Goal: Information Seeking & Learning: Learn about a topic

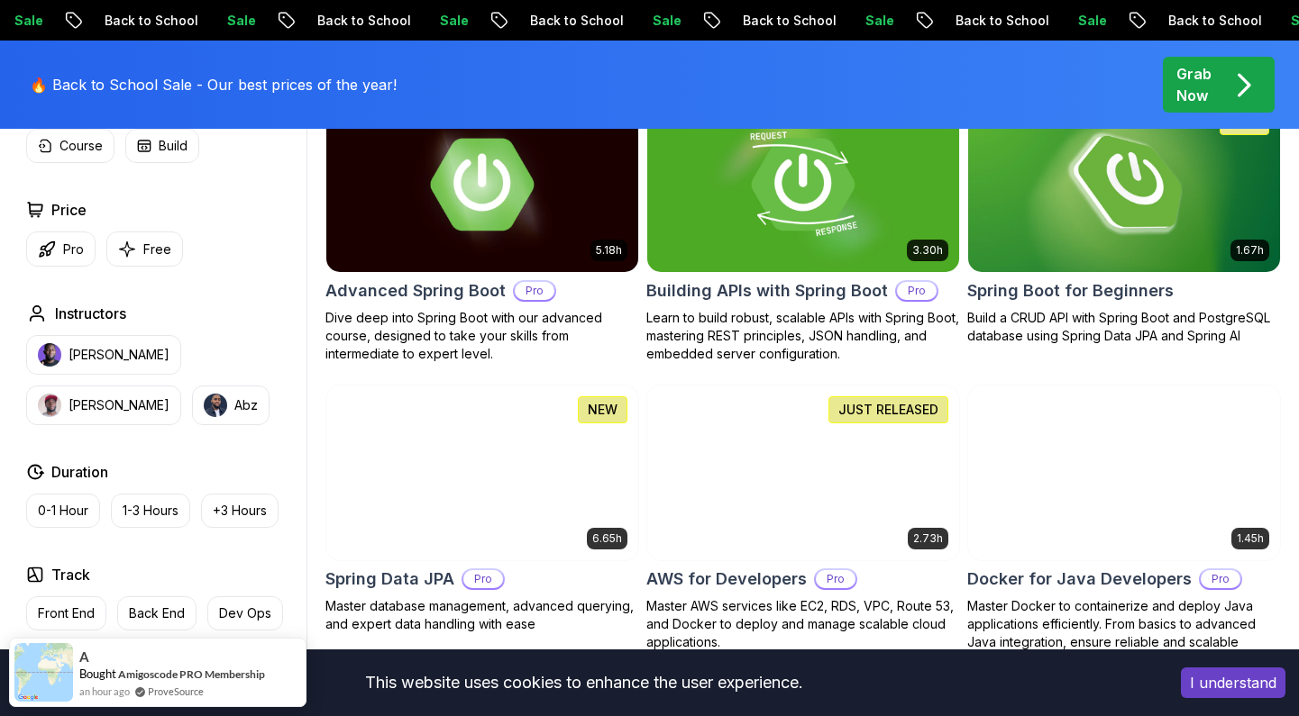
scroll to position [453, 0]
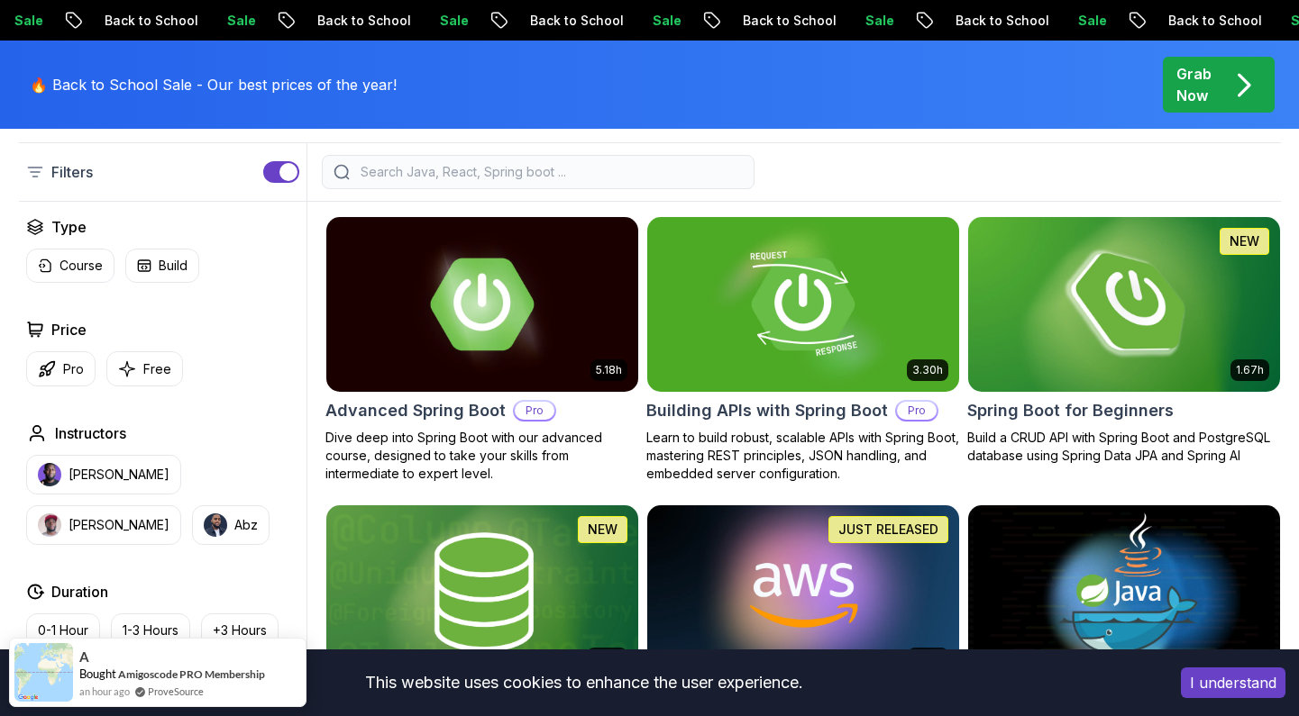
click at [1108, 344] on img at bounding box center [1123, 304] width 327 height 183
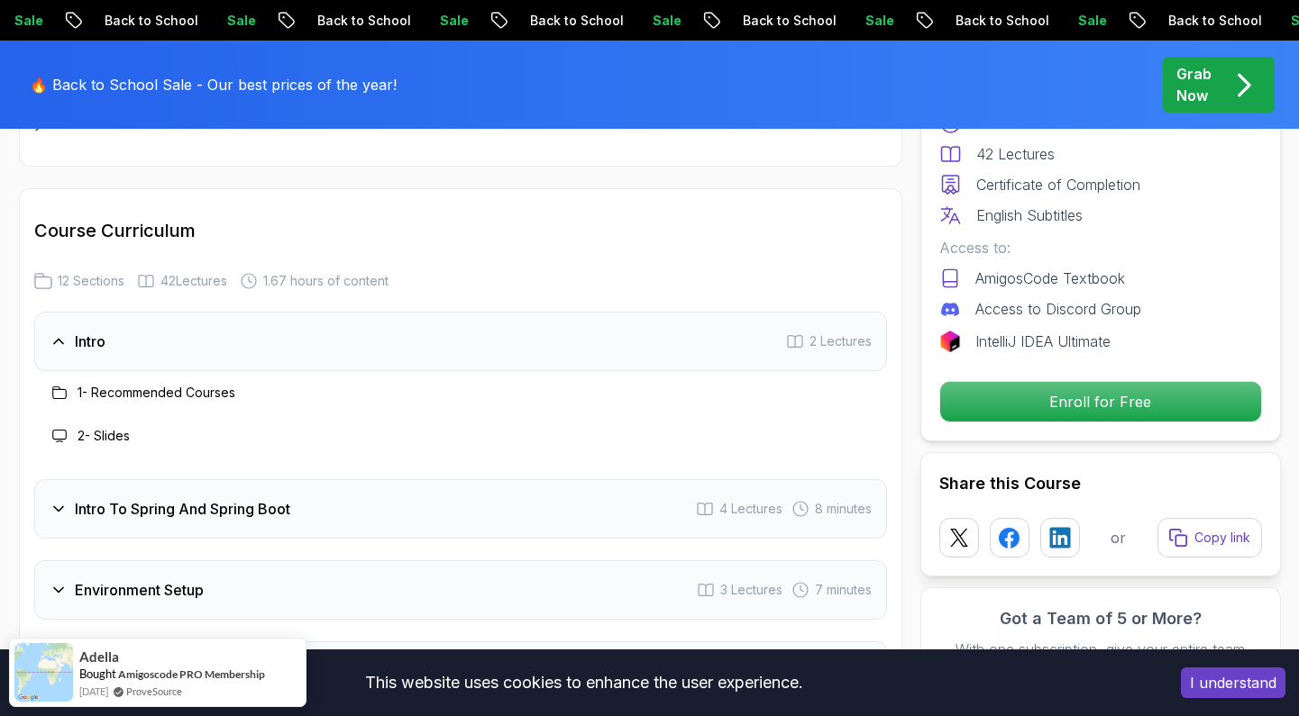
scroll to position [2269, 0]
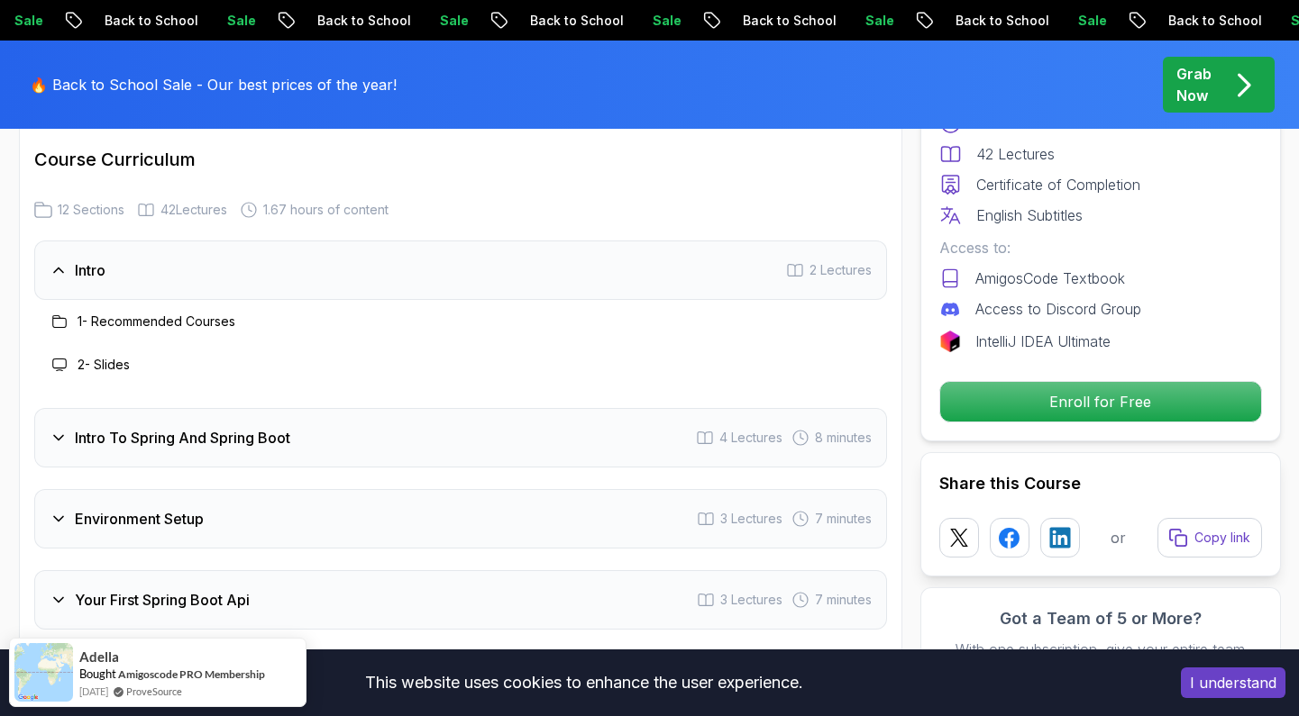
click at [267, 424] on div "Intro To Spring And Spring Boot 4 Lectures 8 minutes" at bounding box center [460, 437] width 853 height 59
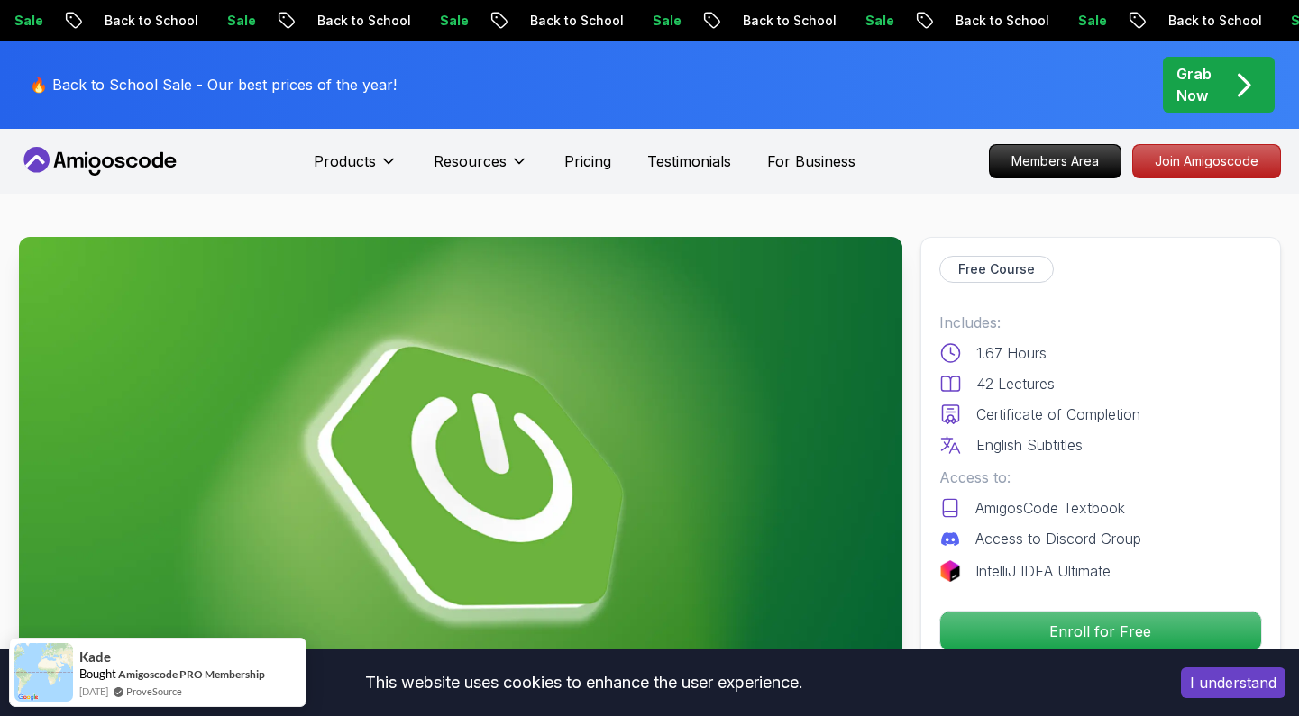
scroll to position [0, 0]
click at [1207, 79] on p "Grab Now" at bounding box center [1193, 84] width 35 height 43
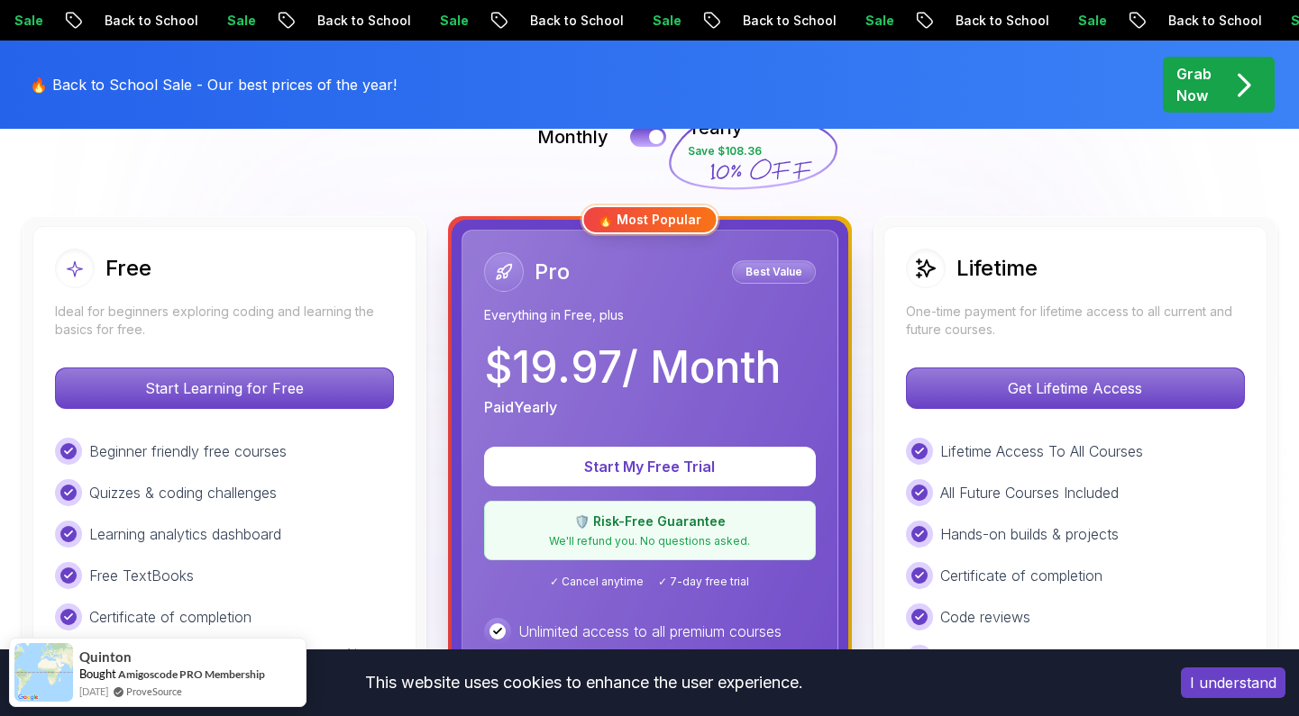
scroll to position [444, 0]
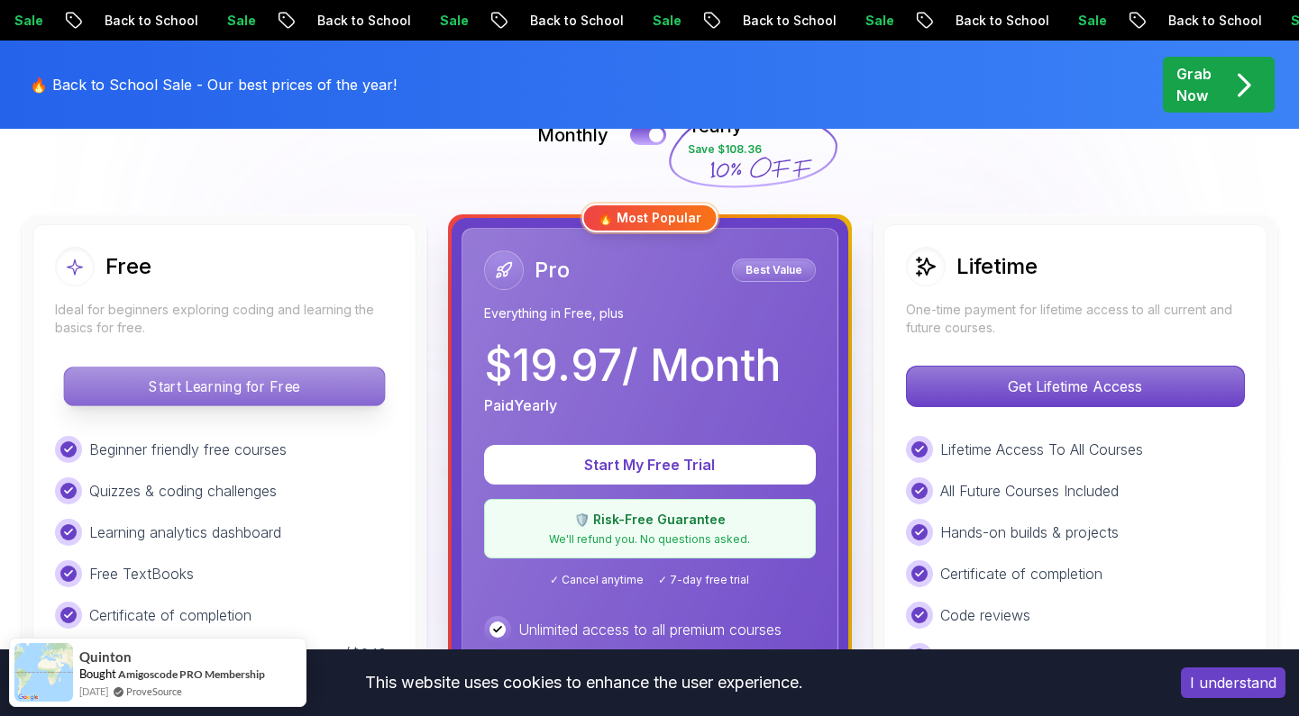
click at [316, 386] on p "Start Learning for Free" at bounding box center [224, 387] width 320 height 38
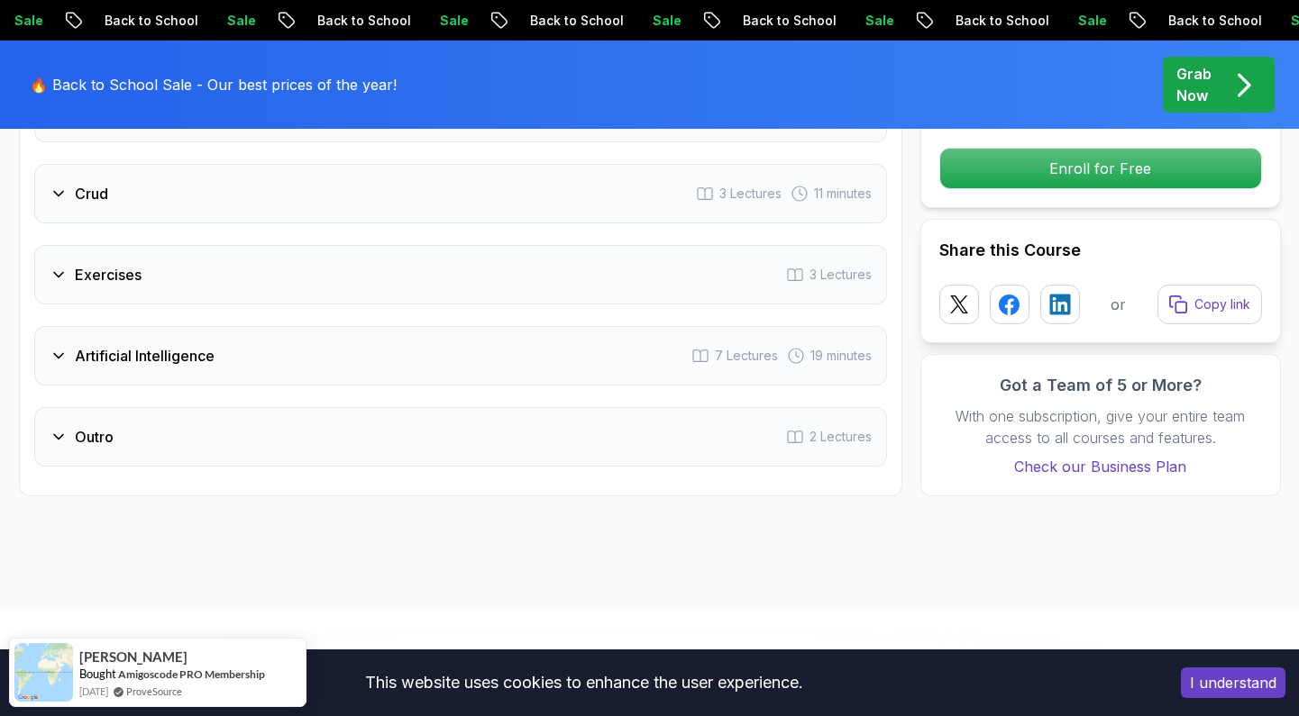
scroll to position [3083, 0]
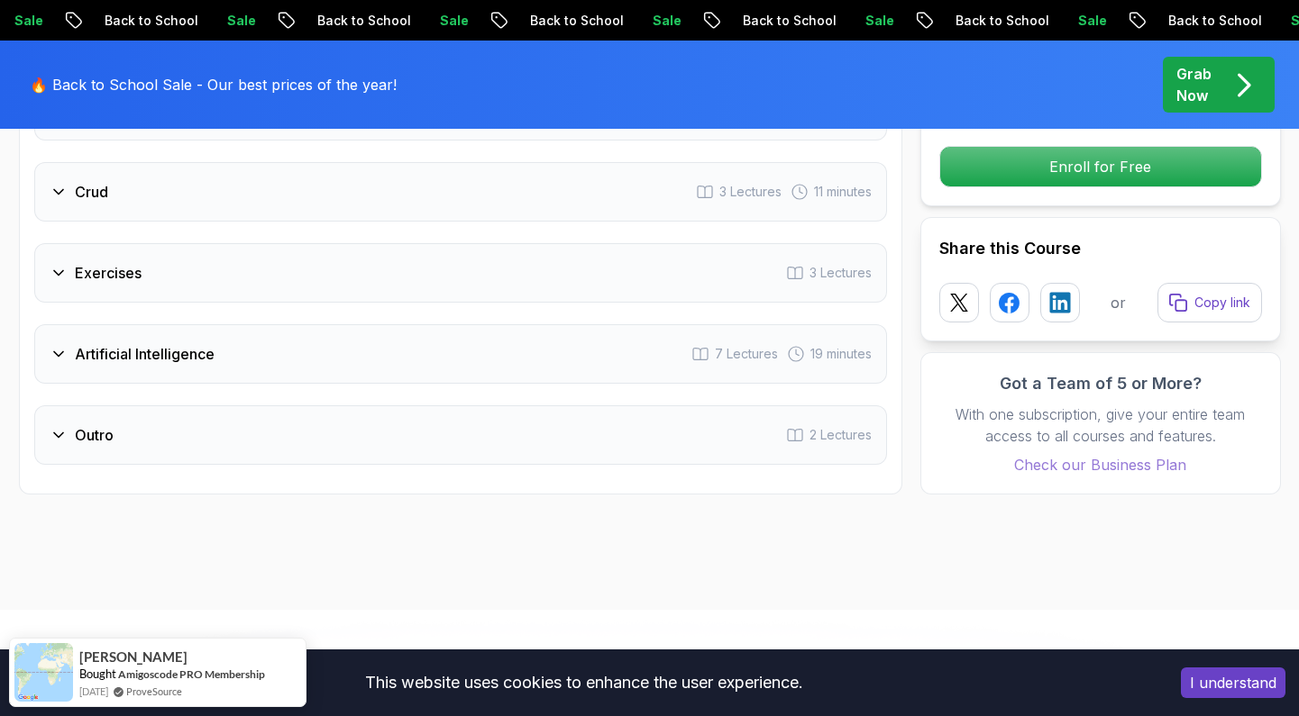
click at [1109, 454] on p "Check our Business Plan" at bounding box center [1100, 465] width 323 height 22
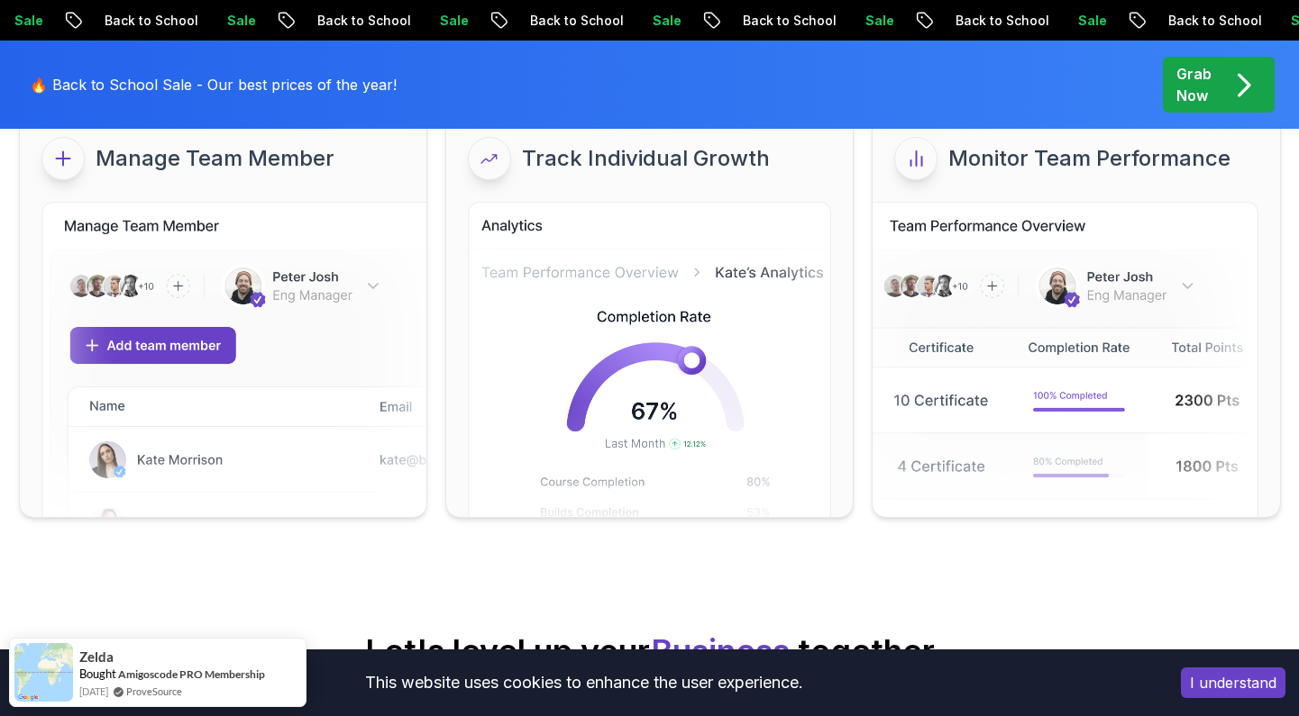
scroll to position [247, 0]
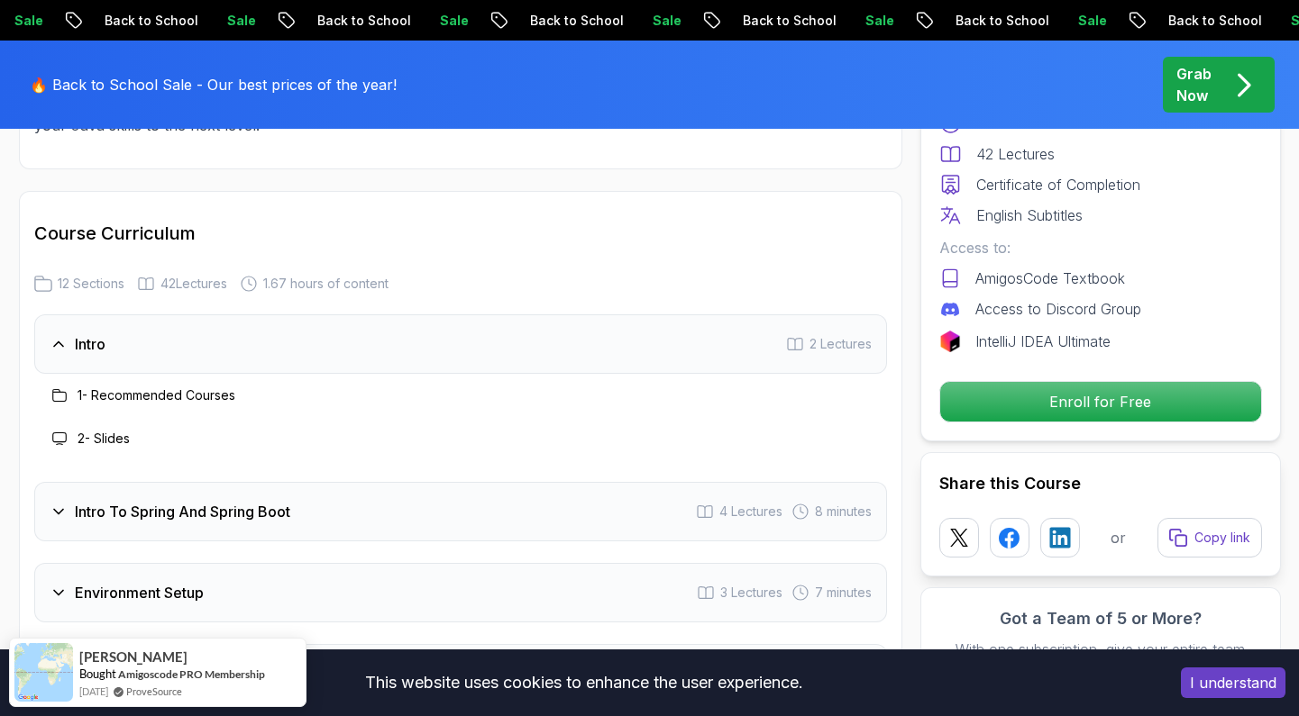
scroll to position [2272, 0]
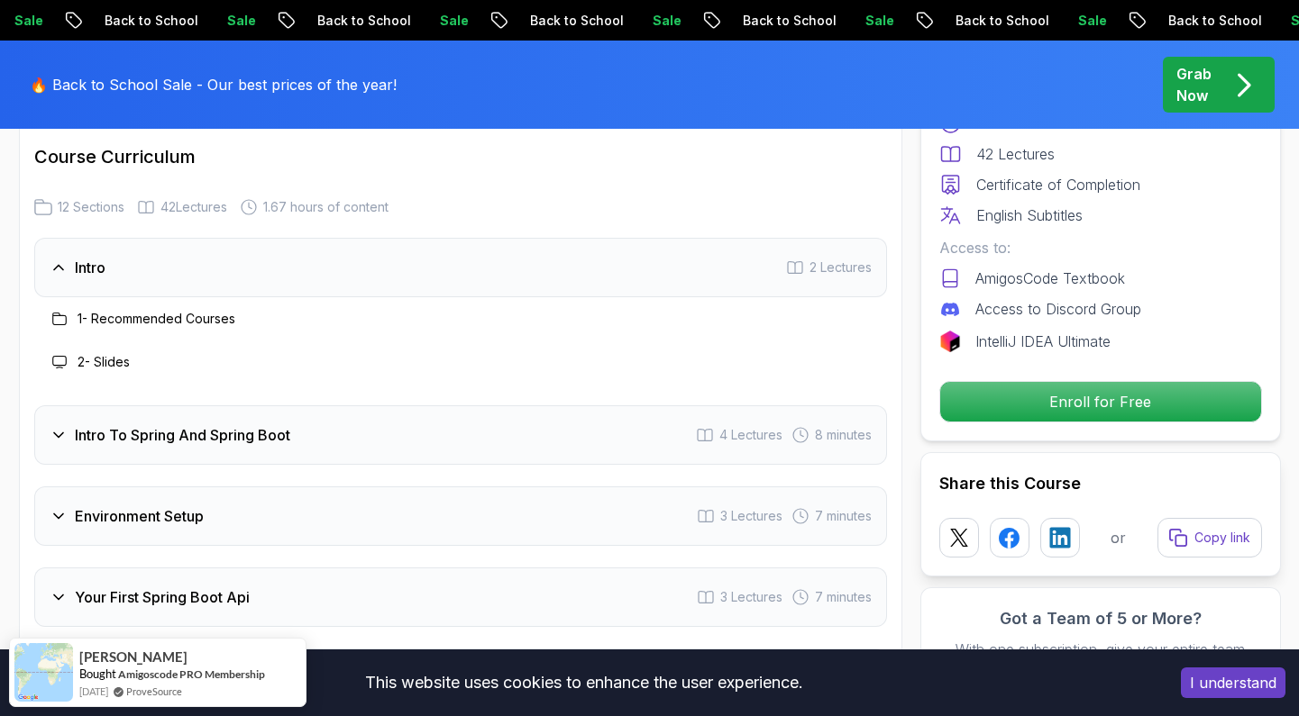
click at [315, 238] on div "Intro 2 Lectures" at bounding box center [460, 267] width 853 height 59
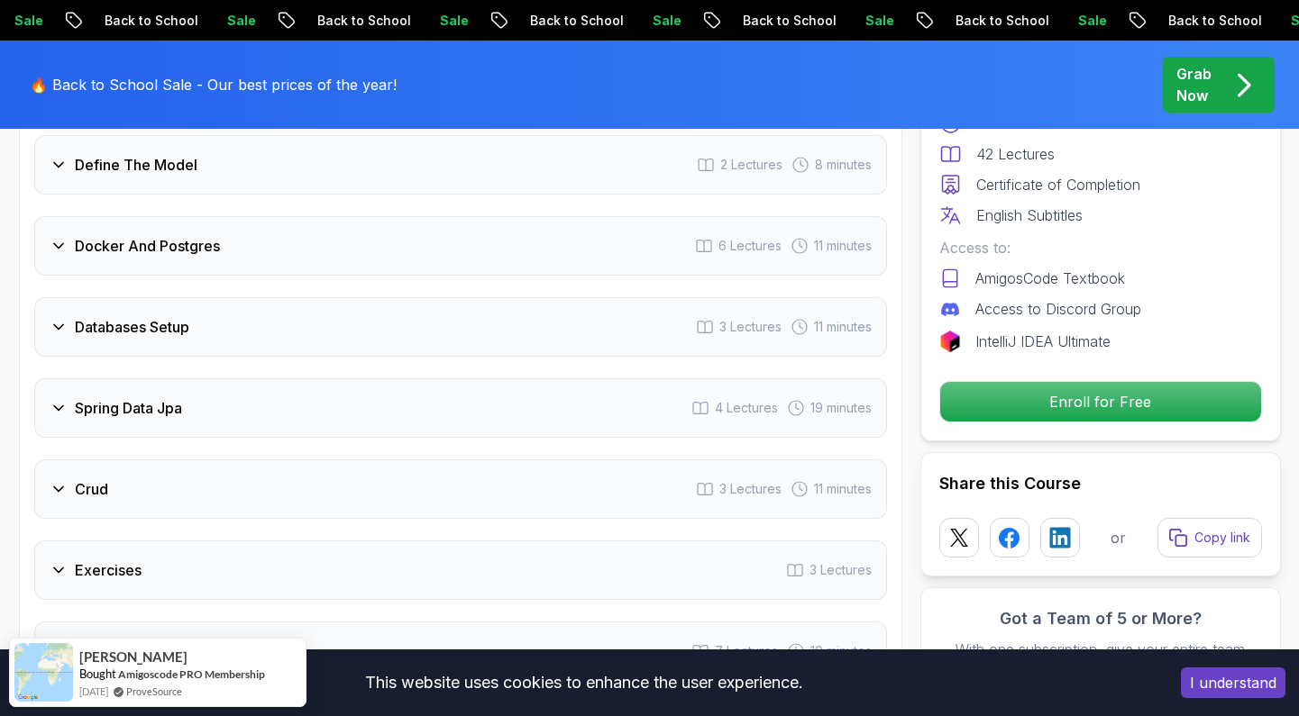
scroll to position [2705, 0]
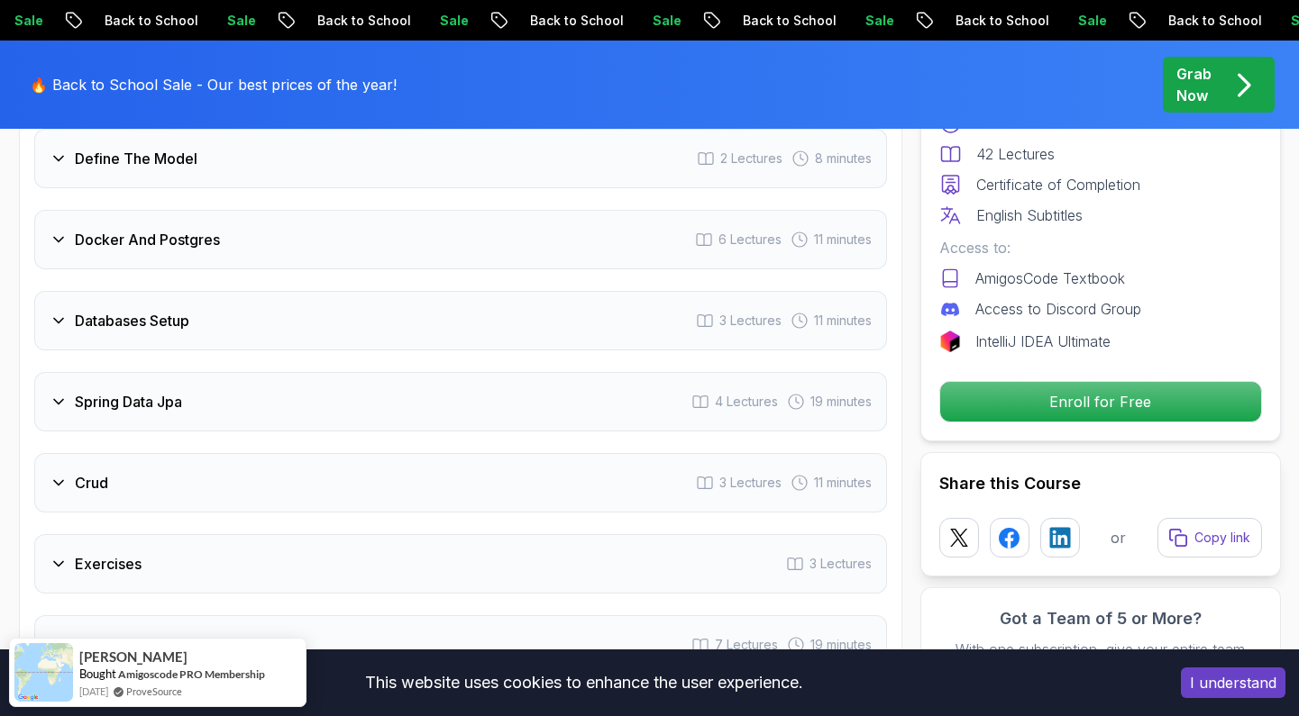
click at [389, 420] on div "Intro 2 Lectures Intro To Spring And Spring Boot 4 Lectures 8 minutes Environme…" at bounding box center [460, 280] width 853 height 952
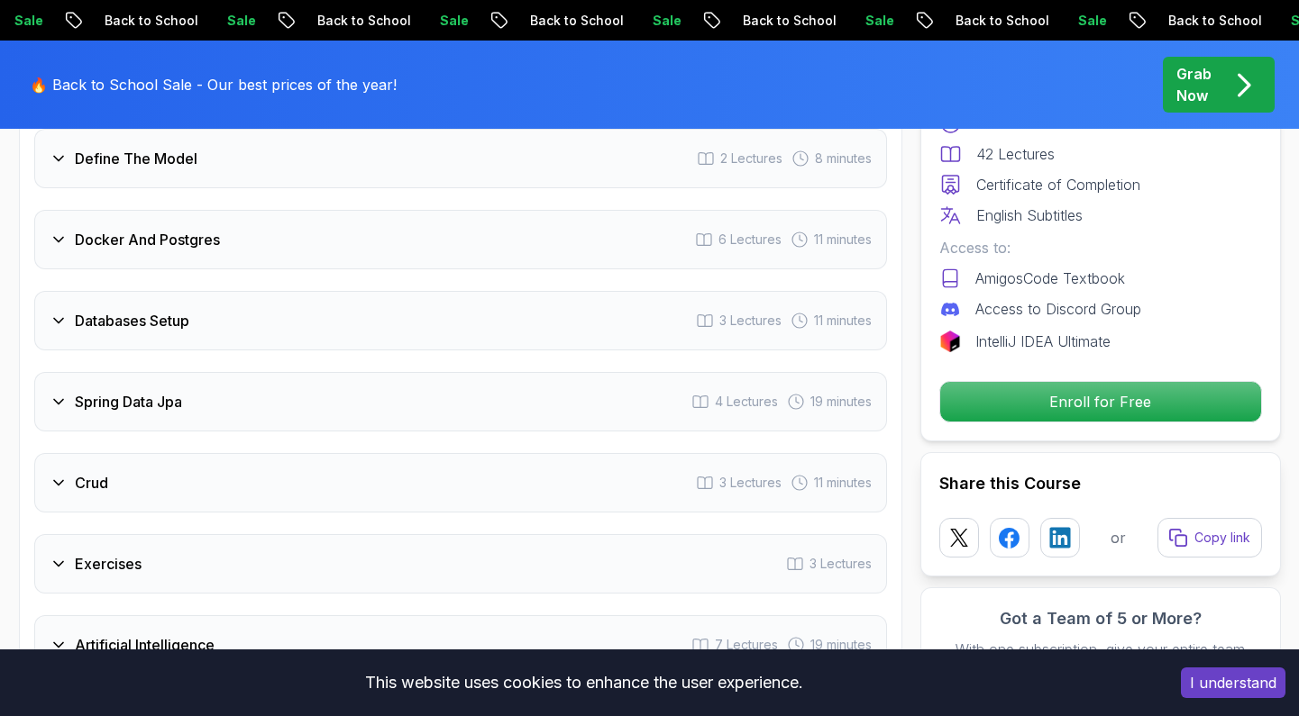
click at [406, 453] on div "Crud 3 Lectures 11 minutes" at bounding box center [460, 482] width 853 height 59
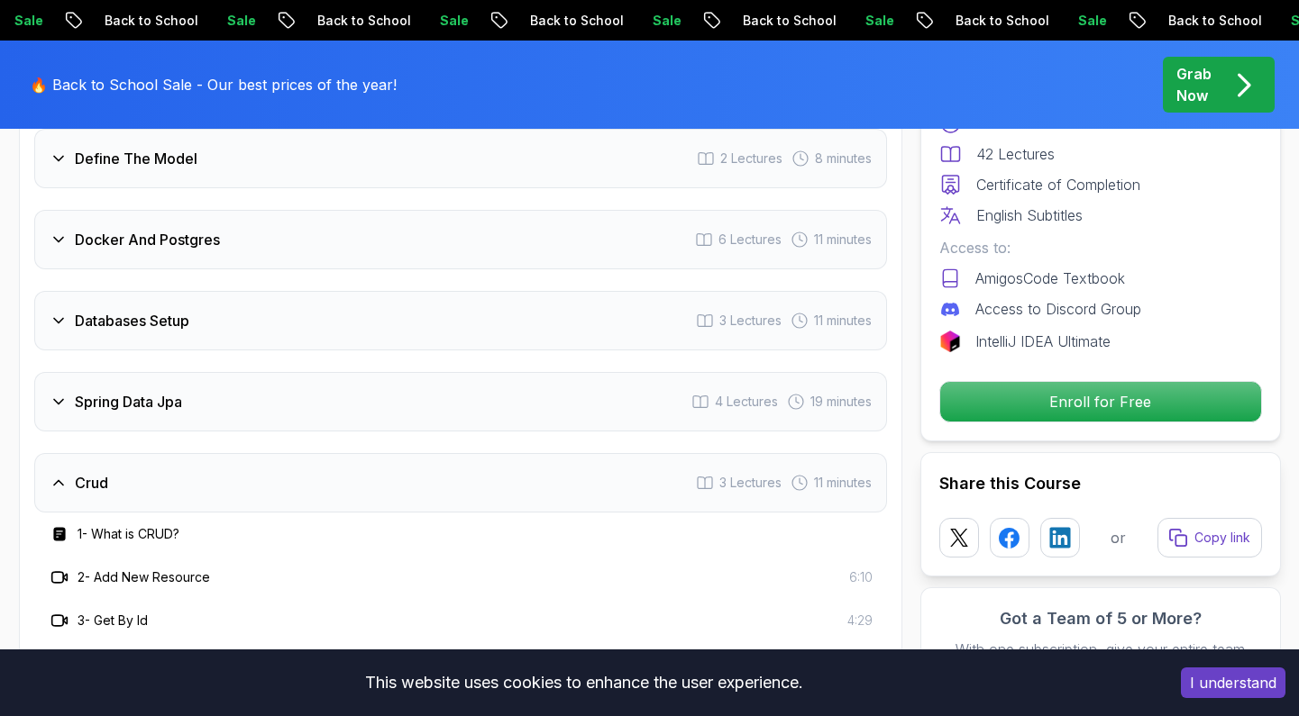
scroll to position [2781, 0]
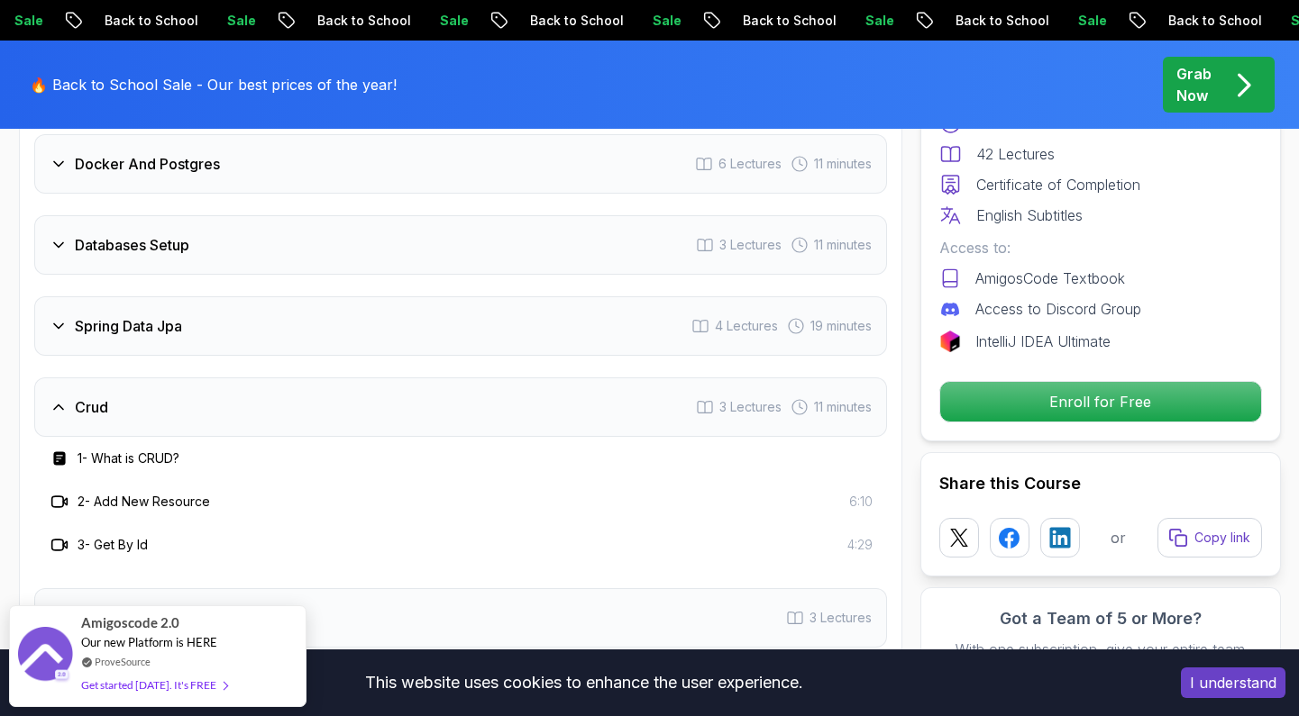
click at [150, 493] on h3 "2 - Add New Resource" at bounding box center [144, 502] width 132 height 18
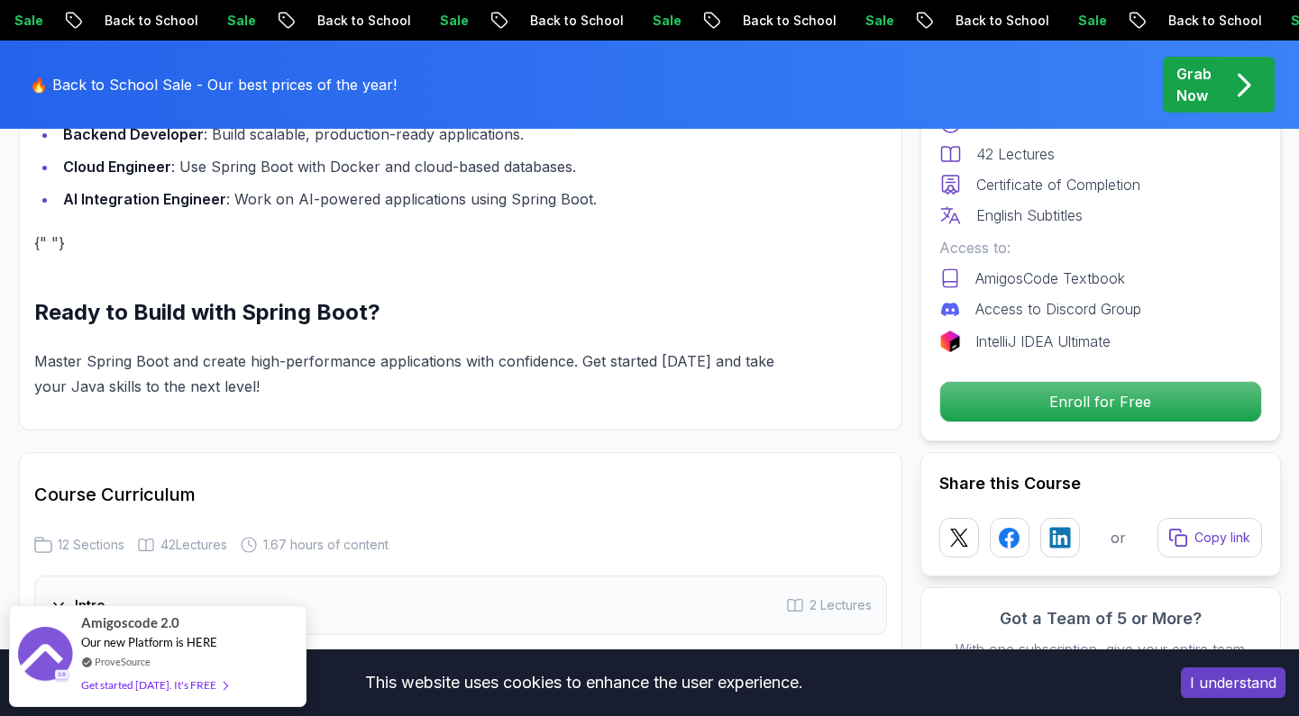
scroll to position [1962, 0]
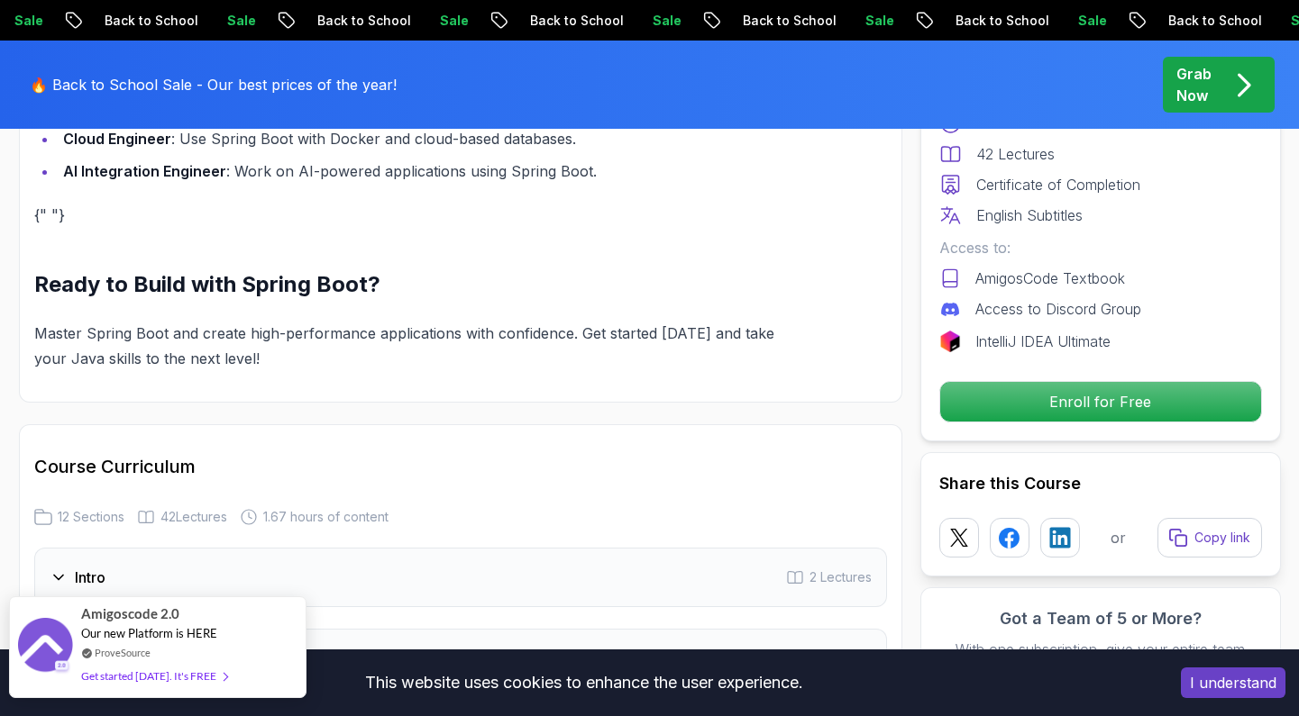
click at [194, 678] on div "Get started today. It's FREE" at bounding box center [154, 676] width 146 height 21
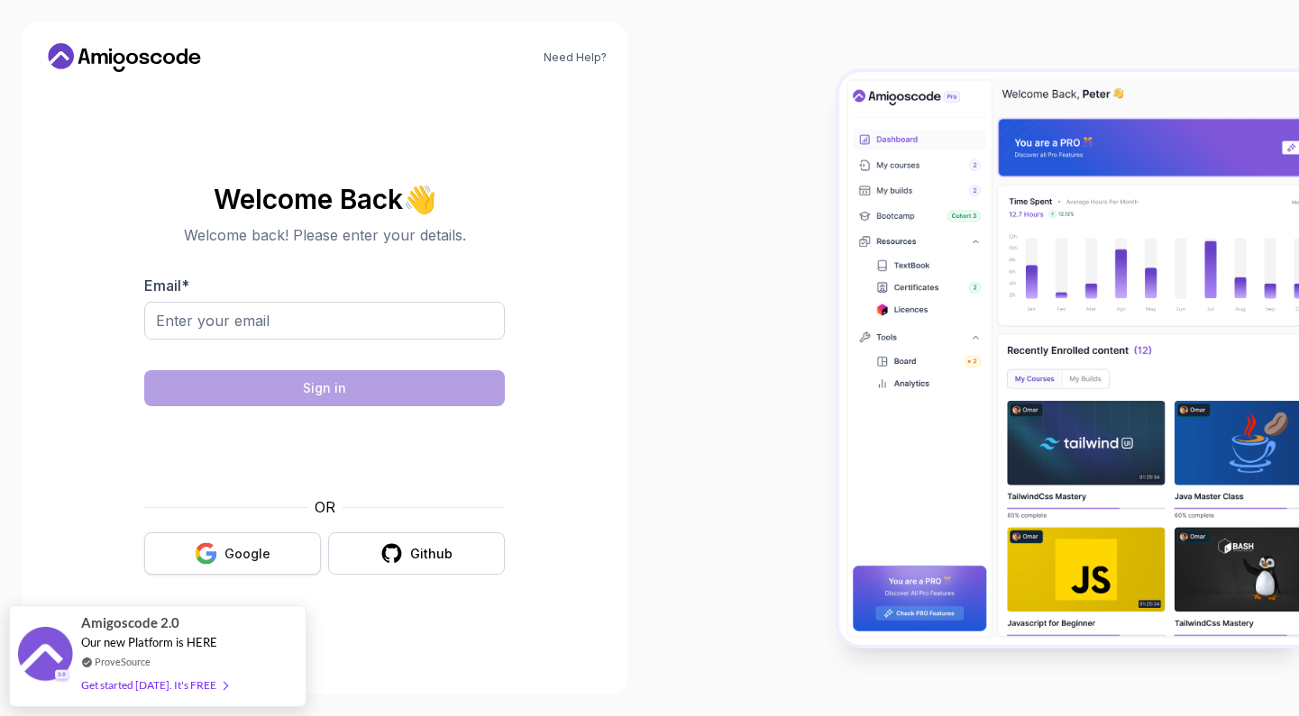
click at [267, 547] on div "Google" at bounding box center [247, 554] width 46 height 18
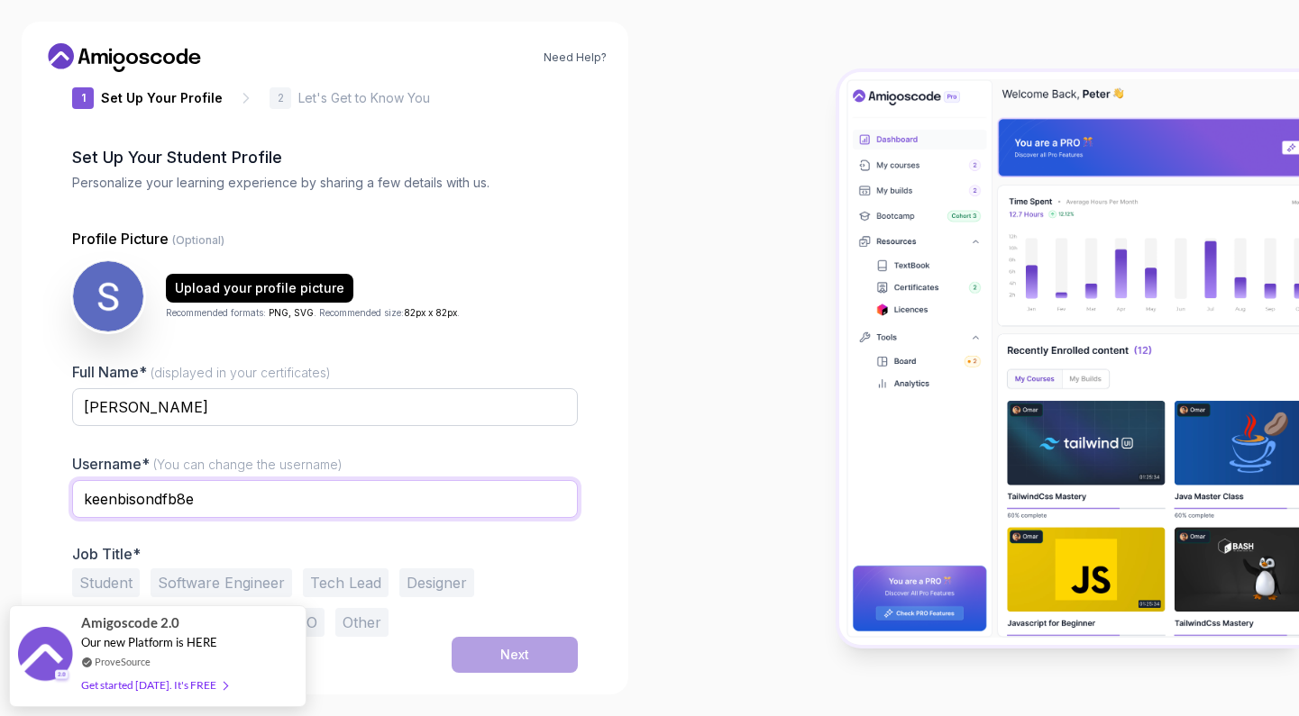
click at [233, 503] on input "keenbisondfb8e" at bounding box center [325, 499] width 506 height 38
type input "k"
click at [283, 494] on input "Sahil" at bounding box center [325, 499] width 506 height 38
type input "Sahil"
click at [588, 525] on div "1 Set Up Your Profile 1 Set Up Your Profile 2 Let's Get to Know You Set Up Your…" at bounding box center [324, 344] width 563 height 587
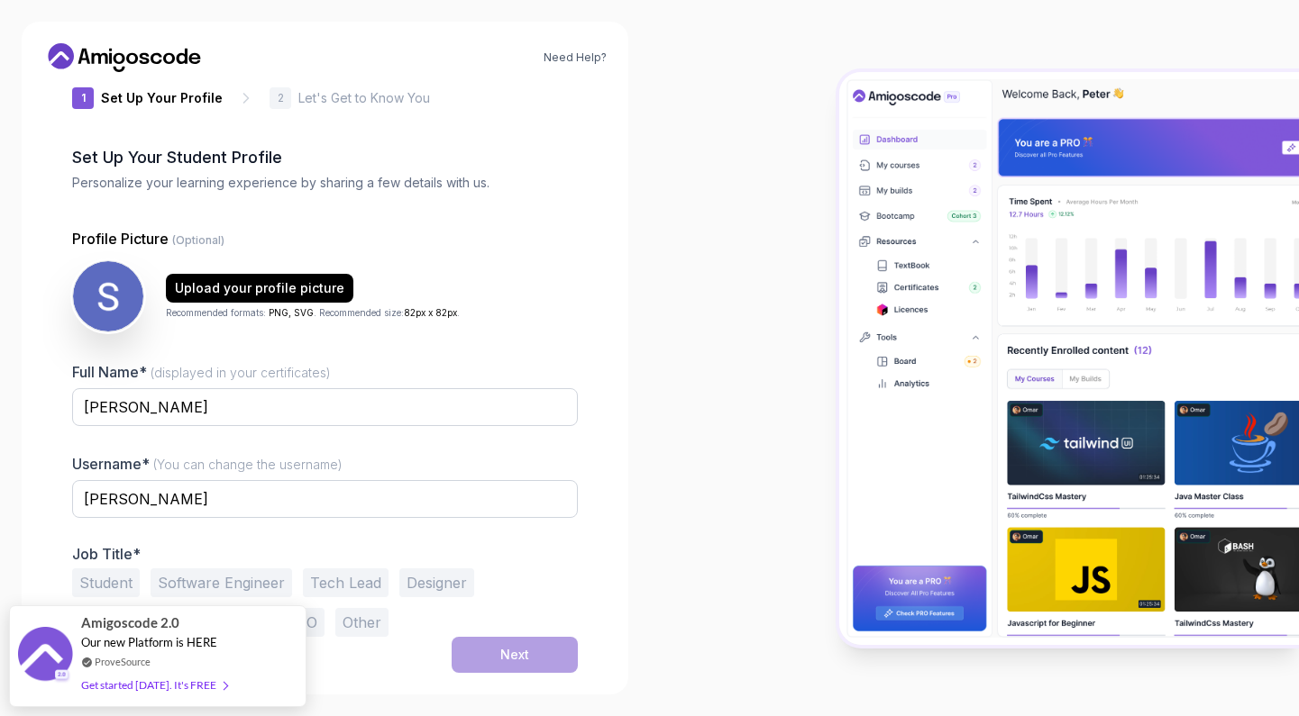
click at [101, 580] on button "Student" at bounding box center [106, 583] width 68 height 29
click at [524, 646] on div "Next" at bounding box center [514, 655] width 29 height 18
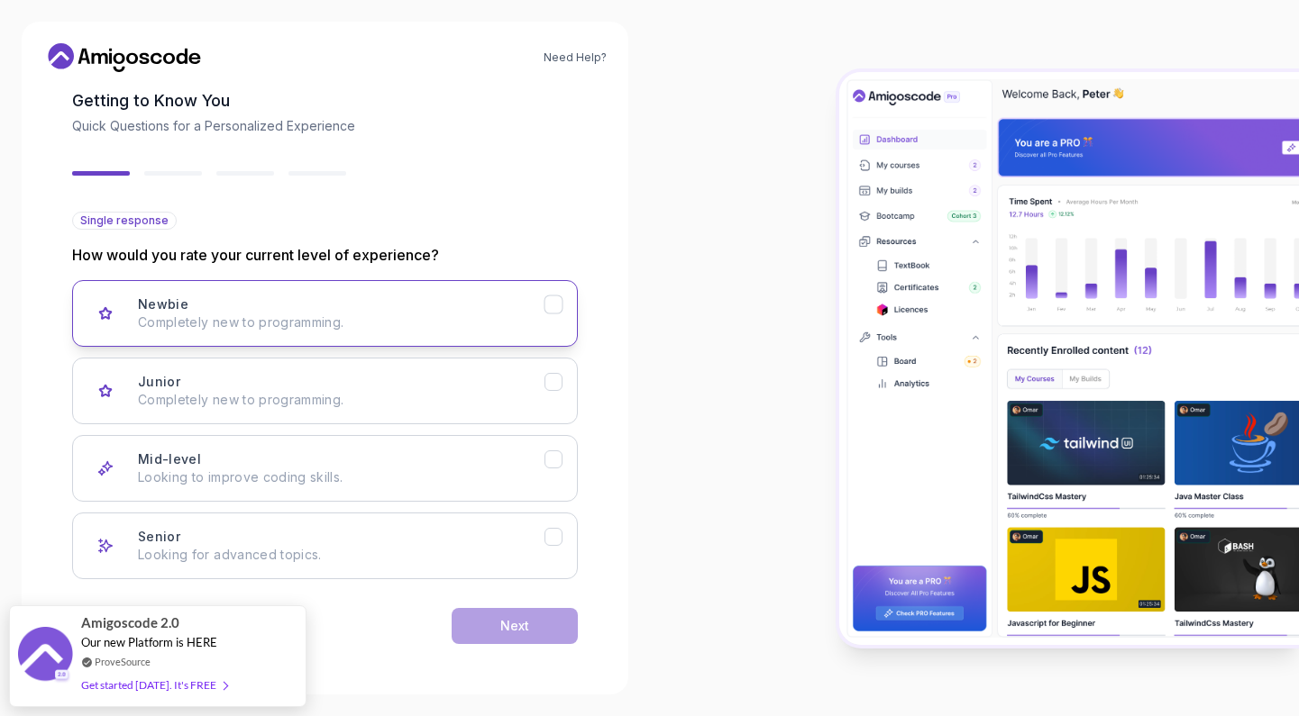
scroll to position [92, 0]
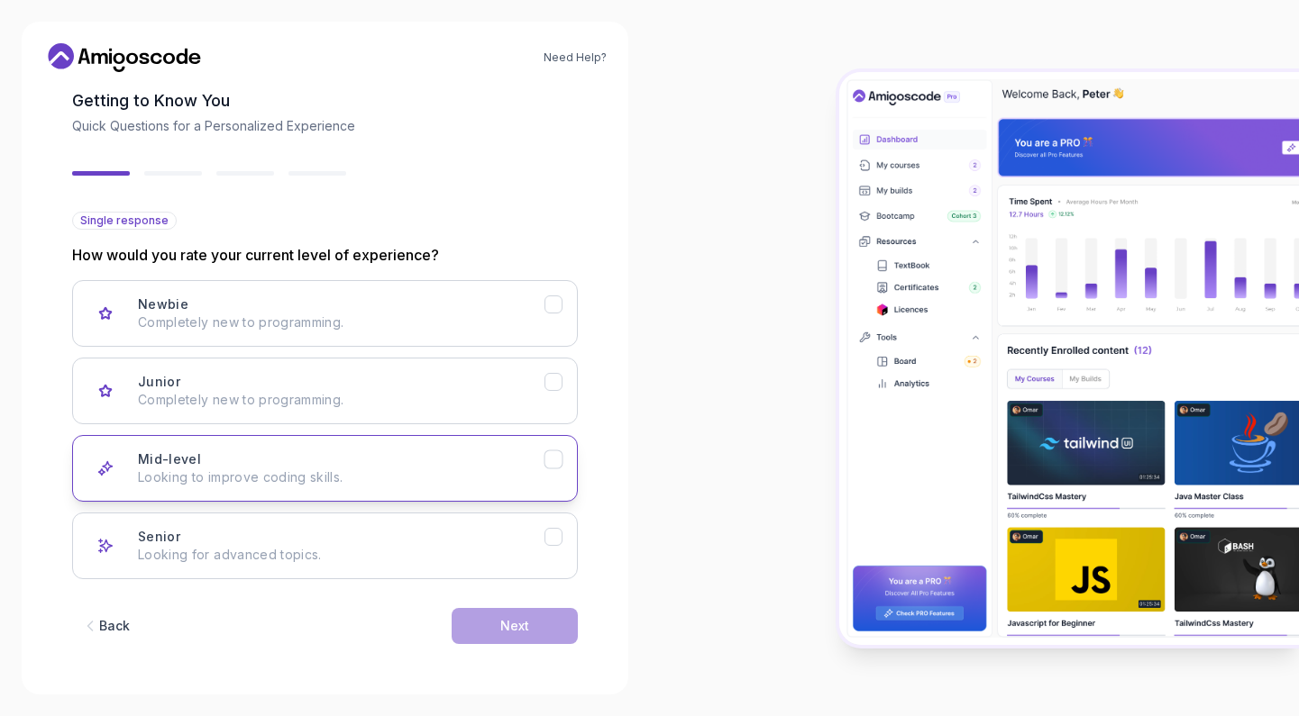
click at [518, 437] on button "Mid-level Looking to improve coding skills." at bounding box center [325, 468] width 506 height 67
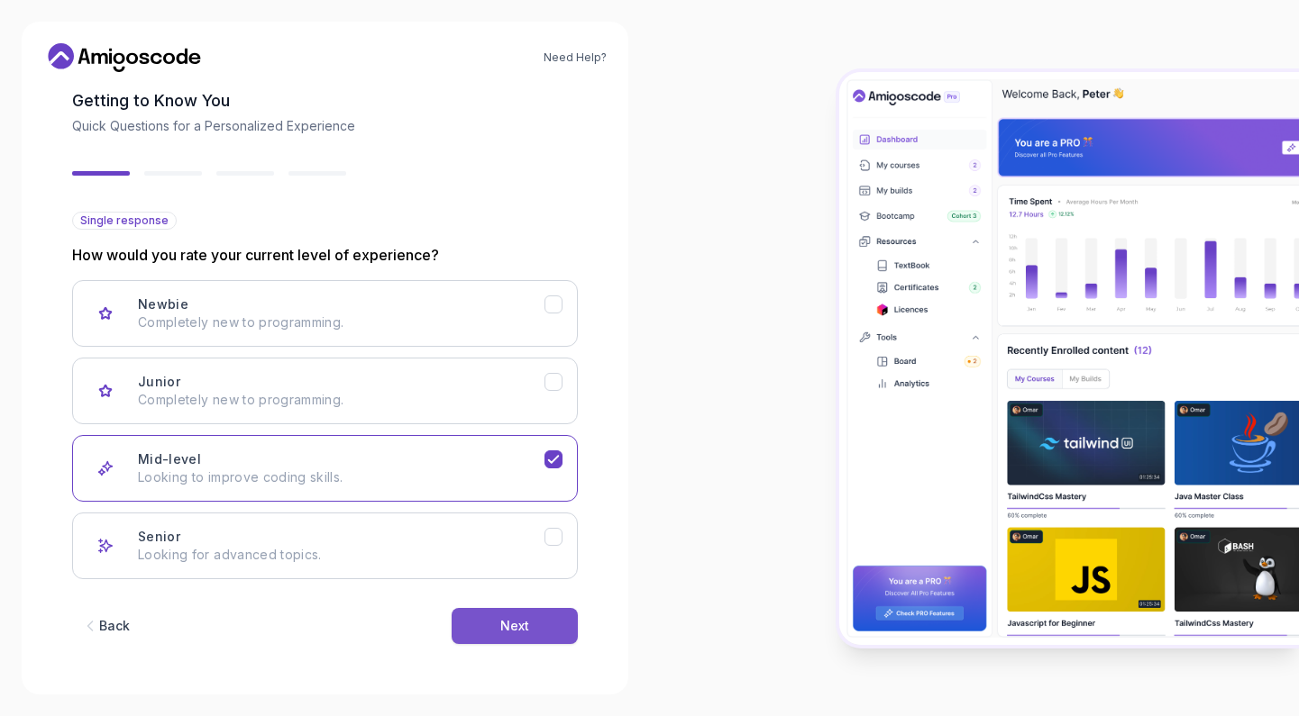
click at [524, 629] on div "Next" at bounding box center [514, 626] width 29 height 18
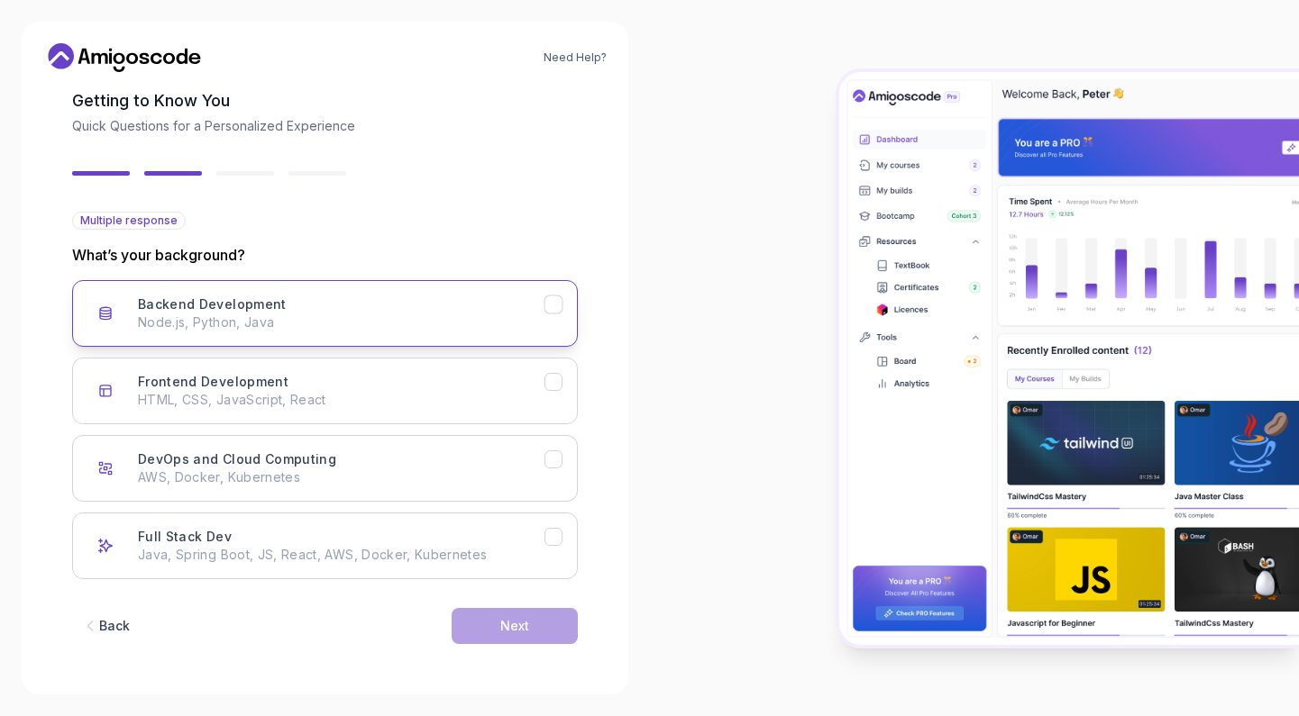
click at [512, 311] on div "Backend Development Node.js, Python, Java" at bounding box center [341, 314] width 406 height 36
click at [523, 623] on div "Next" at bounding box center [514, 626] width 29 height 18
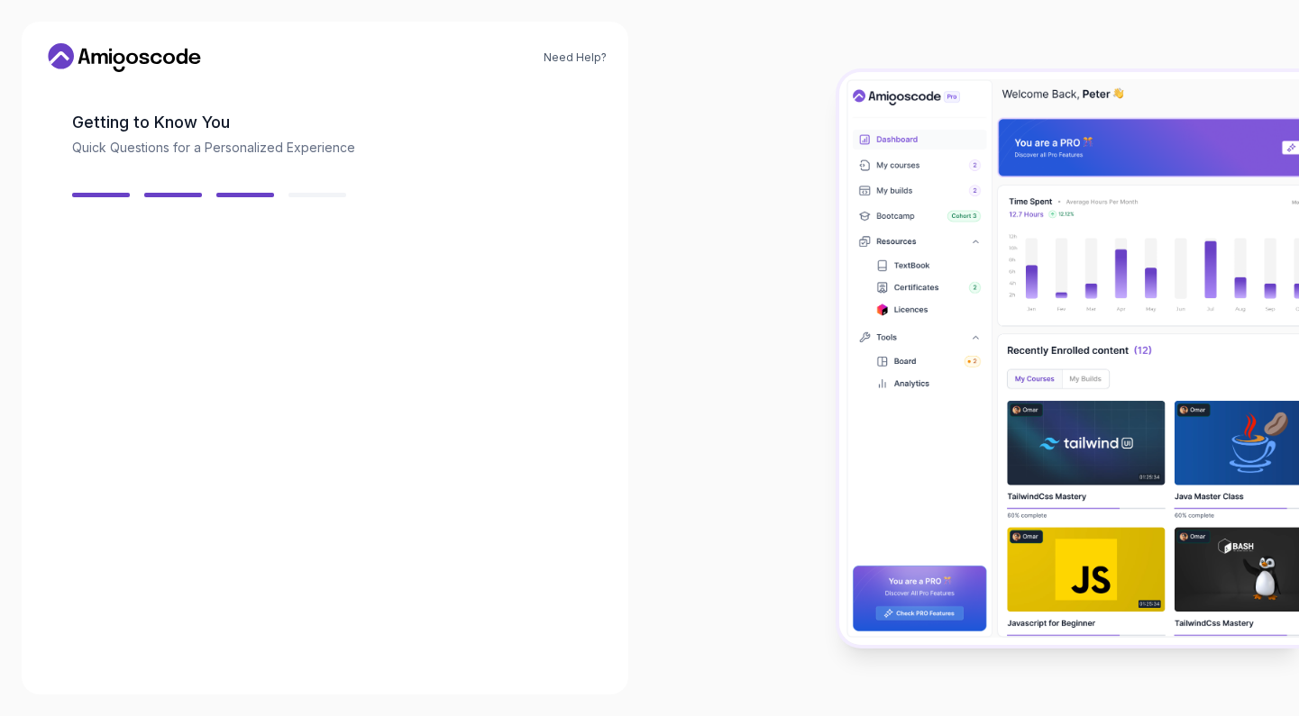
scroll to position [70, 0]
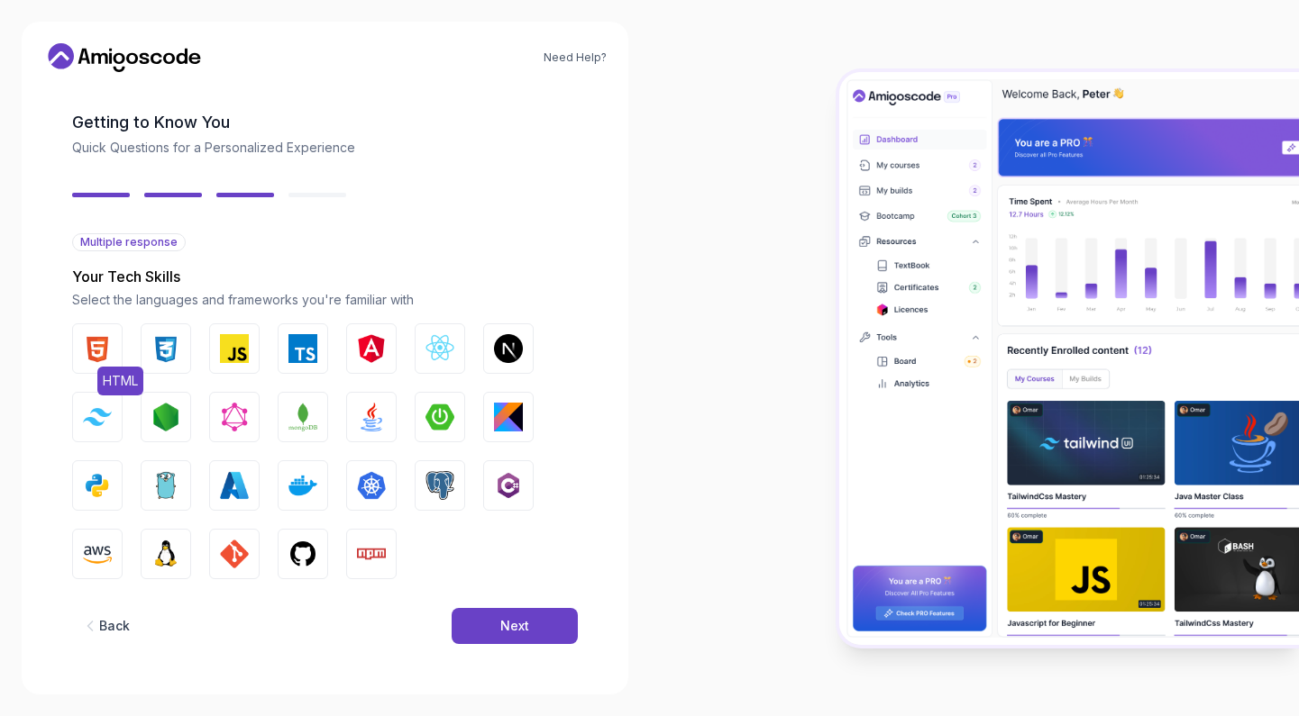
click at [114, 341] on button "HTML" at bounding box center [97, 349] width 50 height 50
click at [371, 404] on img "button" at bounding box center [371, 417] width 29 height 29
click at [526, 619] on div "Next" at bounding box center [514, 626] width 29 height 18
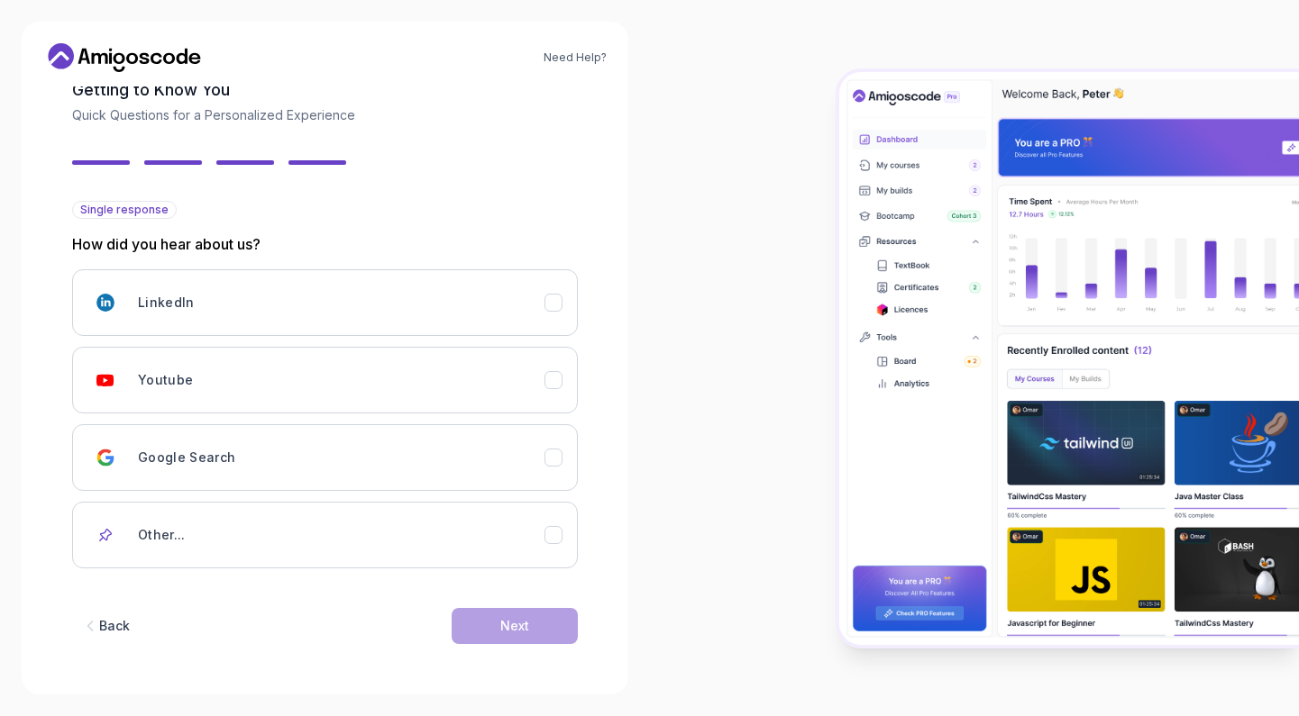
scroll to position [103, 0]
click at [491, 368] on div "Youtube" at bounding box center [341, 380] width 406 height 36
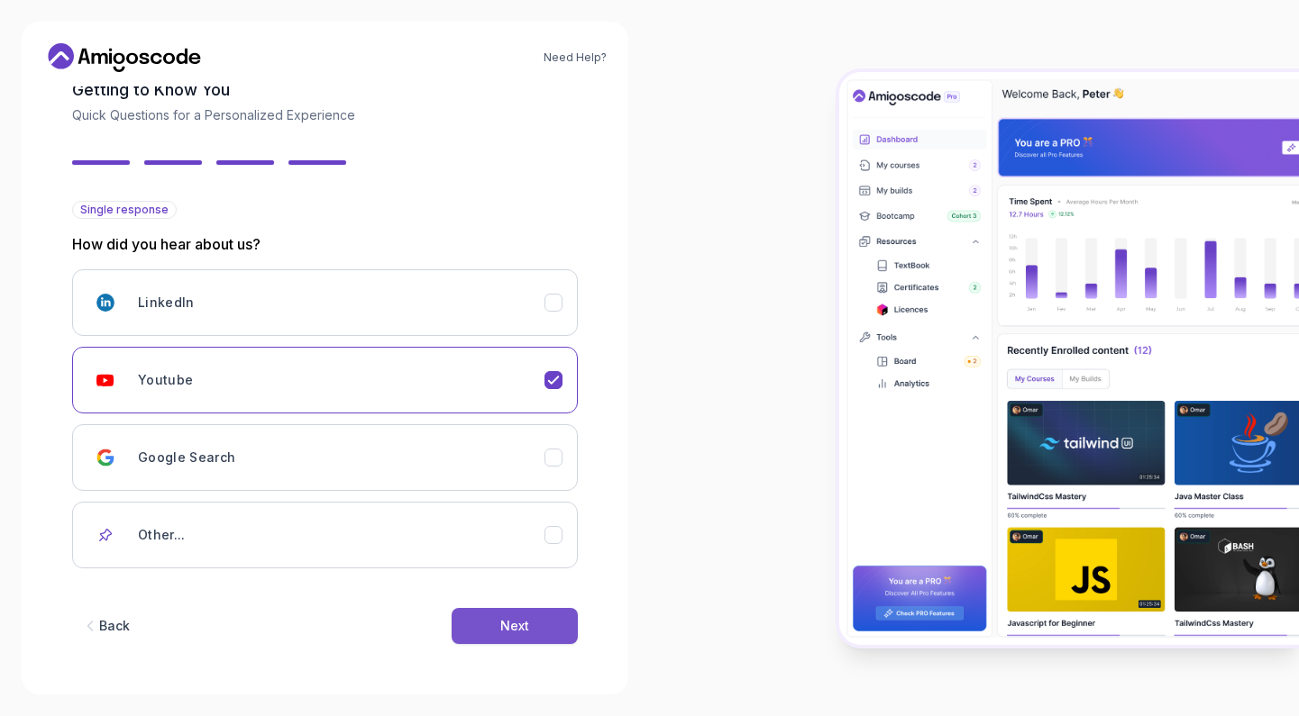
click at [510, 625] on div "Next" at bounding box center [514, 626] width 29 height 18
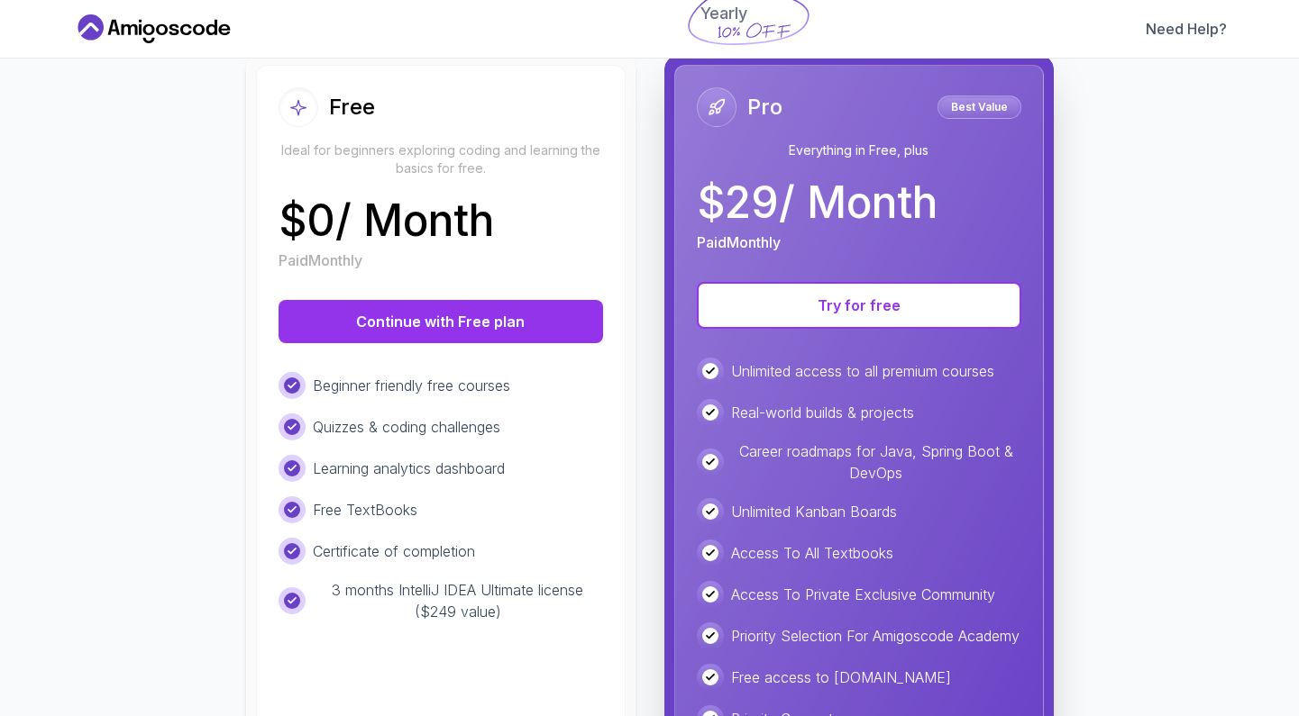
scroll to position [191, 0]
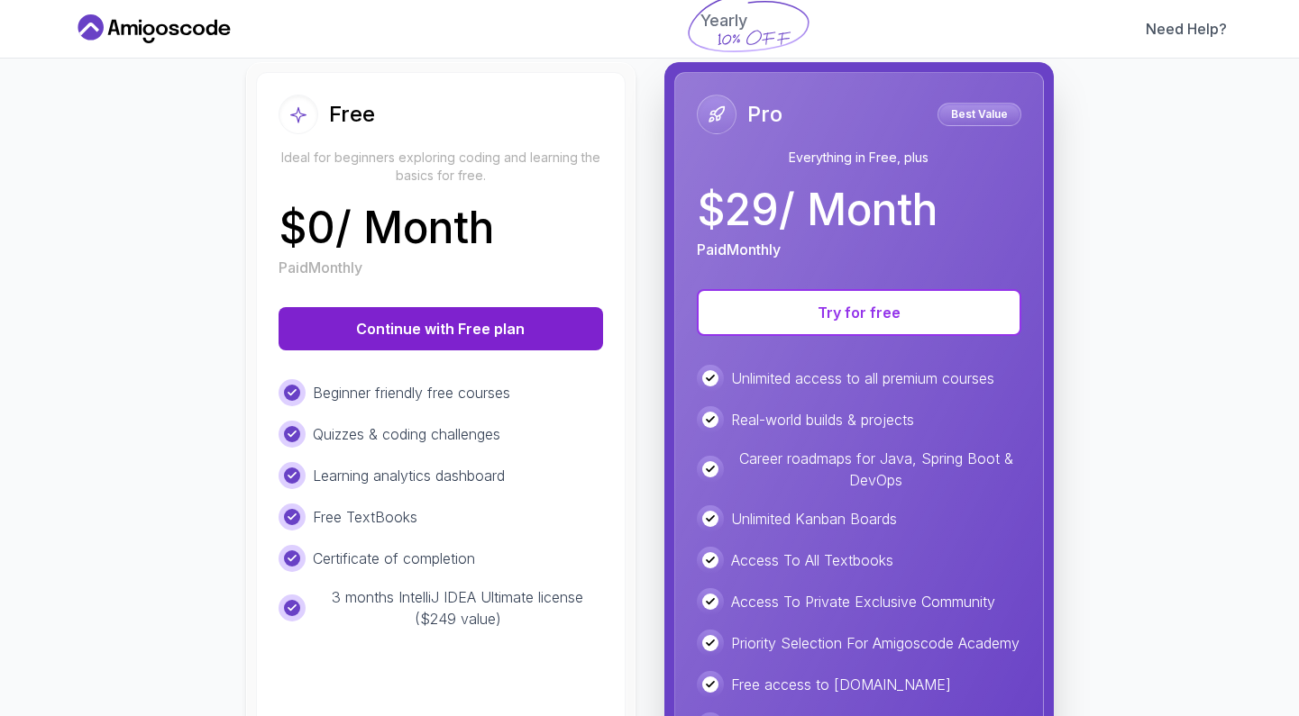
click at [505, 331] on button "Continue with Free plan" at bounding box center [440, 328] width 324 height 43
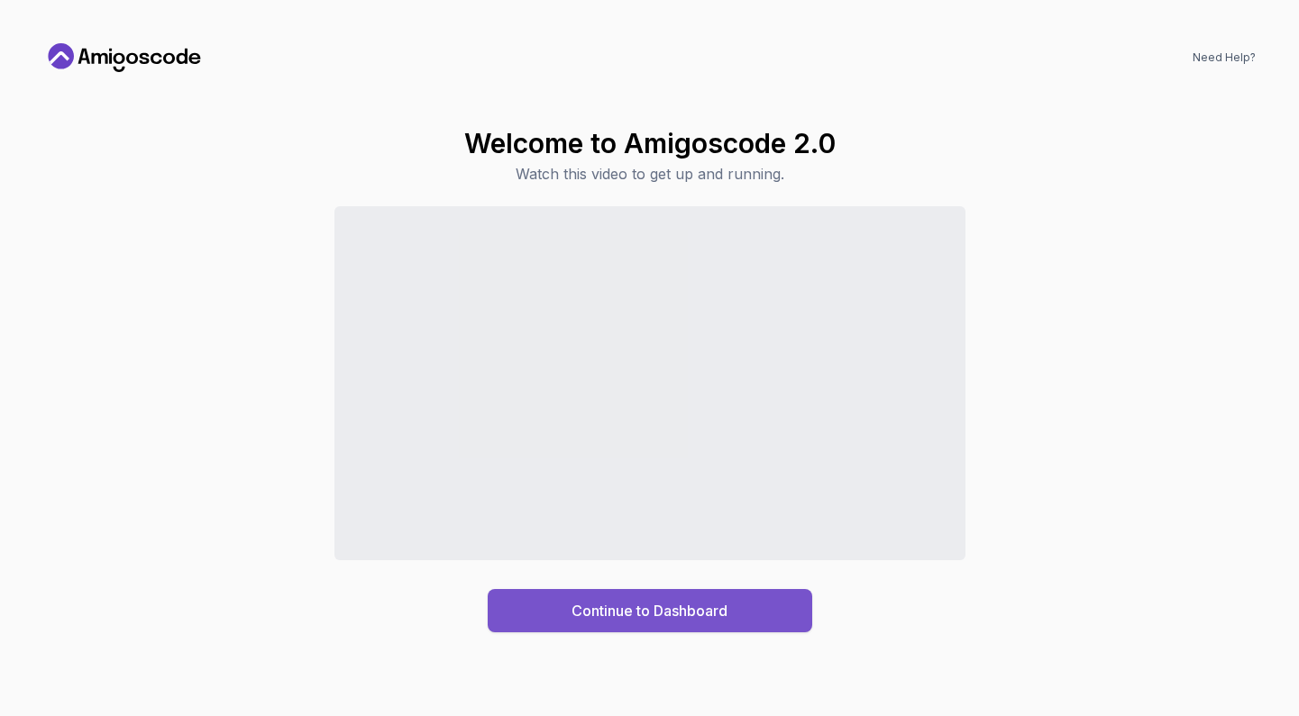
click at [669, 599] on button "Continue to Dashboard" at bounding box center [650, 610] width 324 height 43
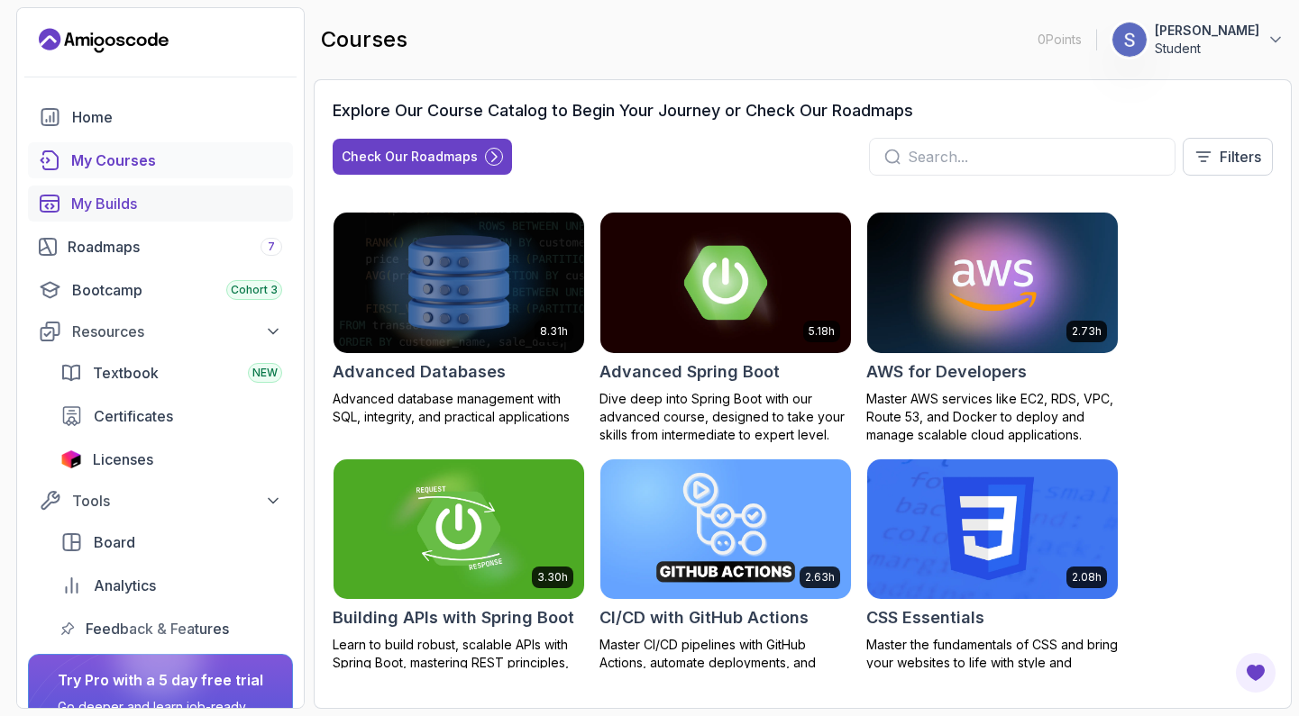
click at [251, 202] on div "My Builds" at bounding box center [176, 204] width 211 height 22
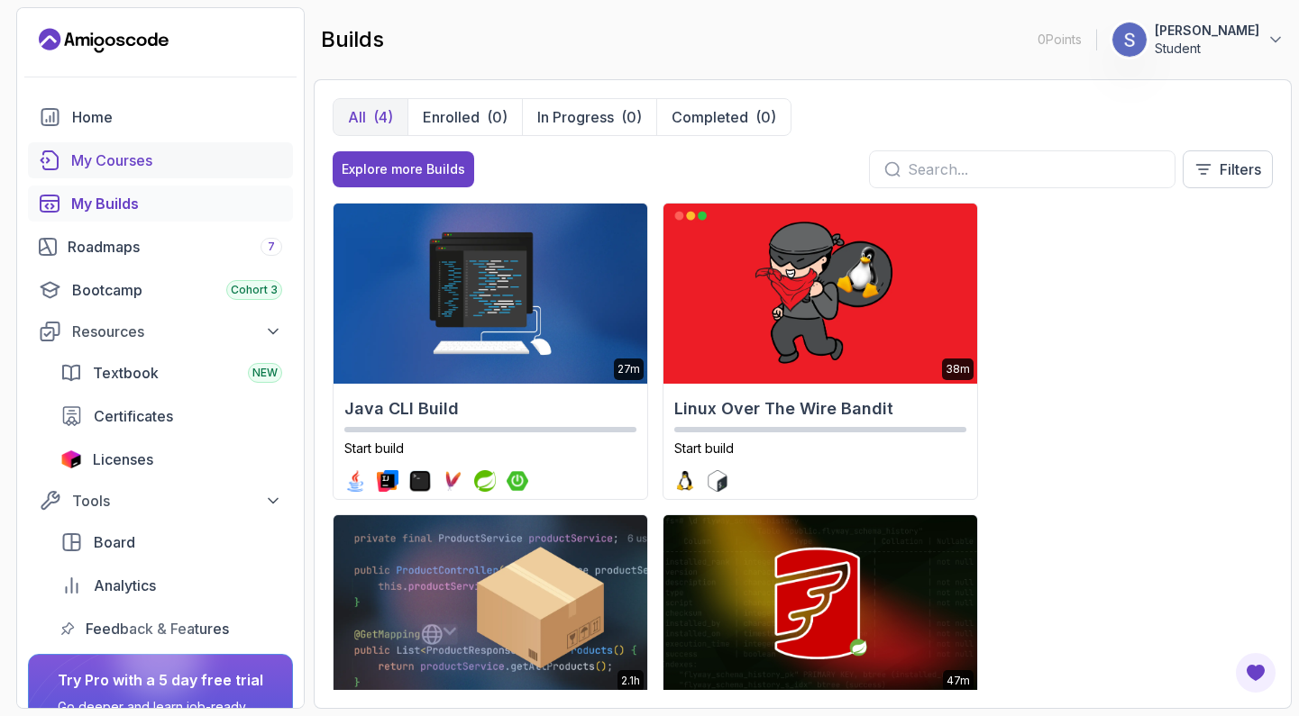
click at [246, 165] on div "My Courses" at bounding box center [176, 161] width 211 height 22
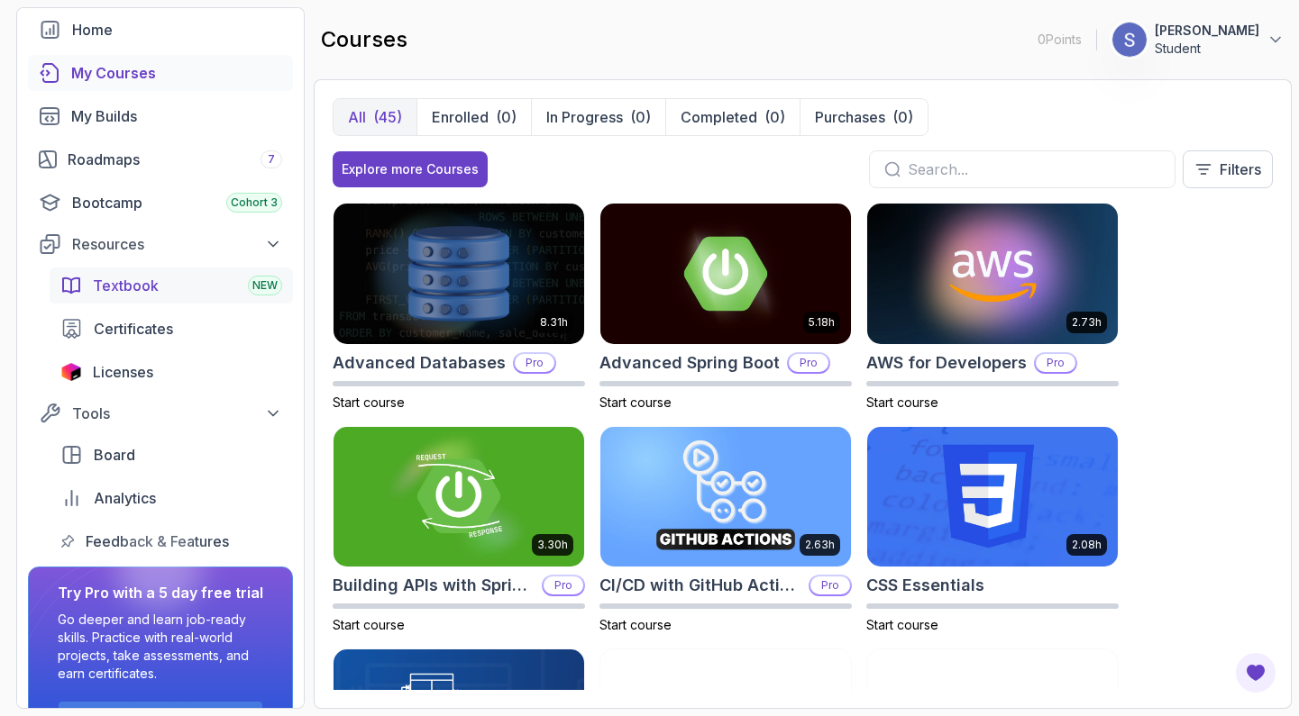
scroll to position [90, 0]
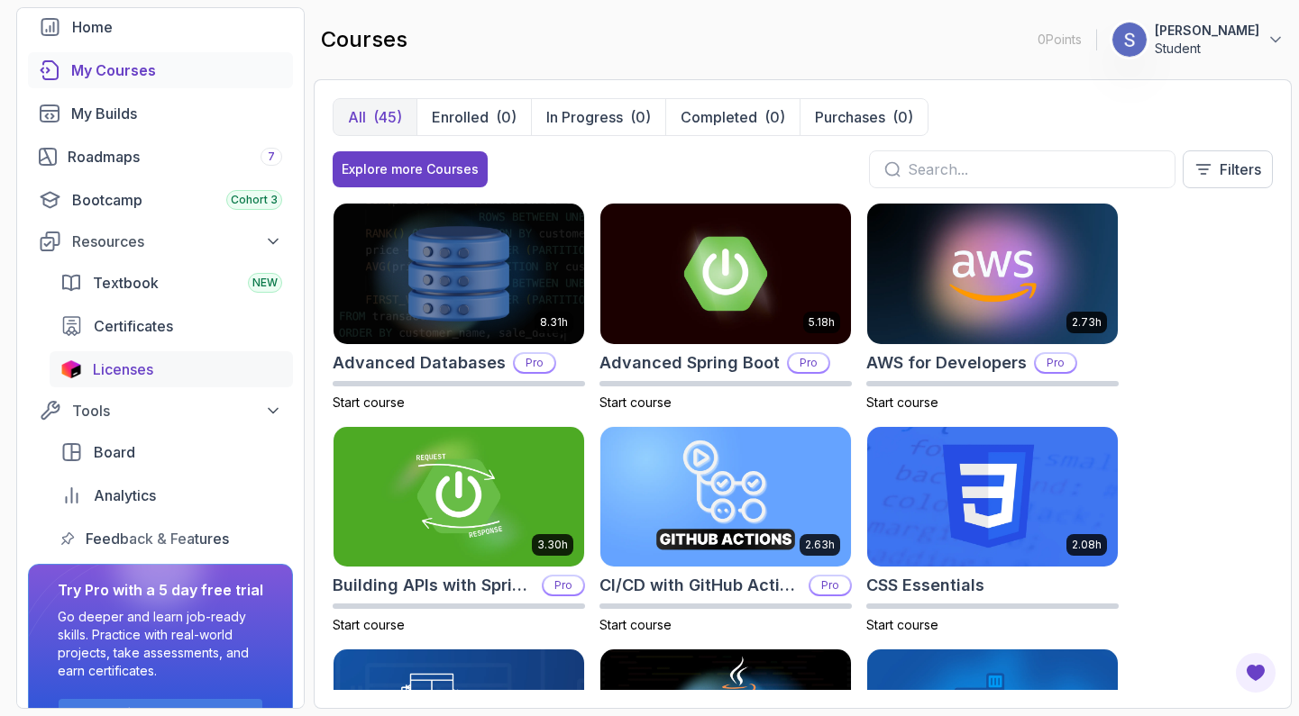
click at [213, 375] on div "Licenses" at bounding box center [187, 370] width 189 height 22
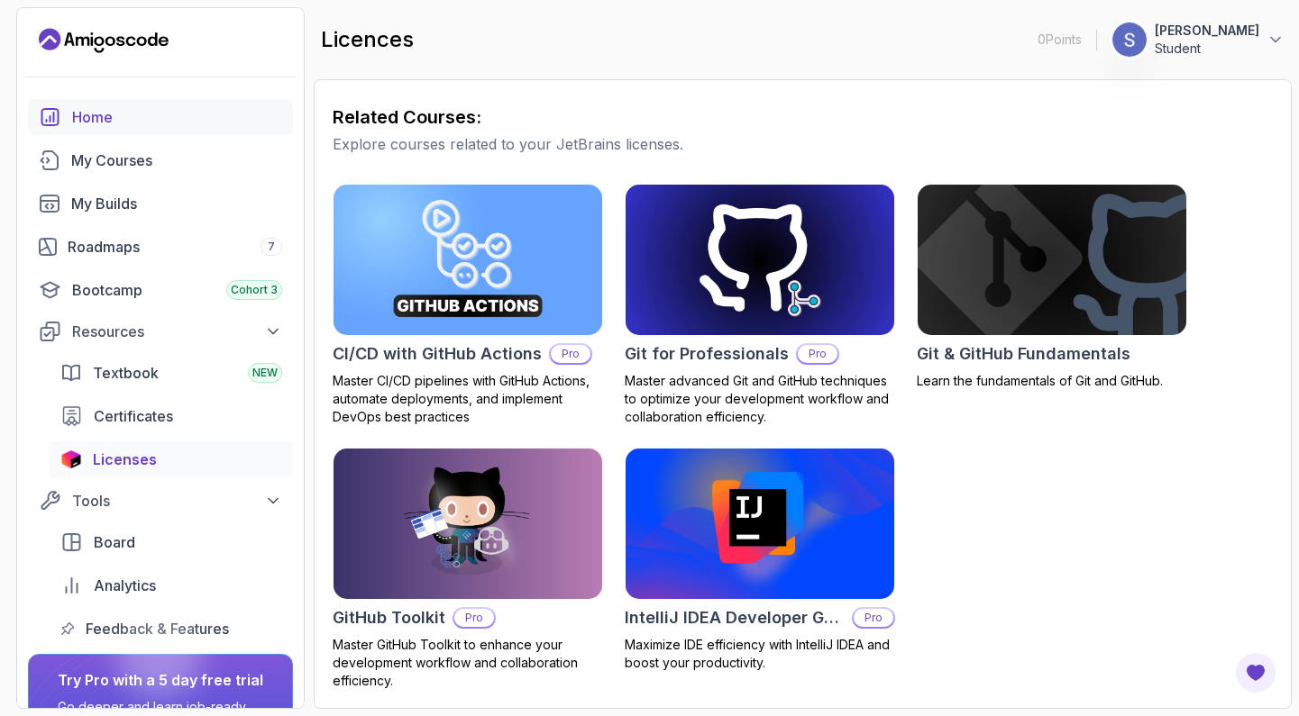
click at [139, 105] on link "Home" at bounding box center [160, 117] width 265 height 36
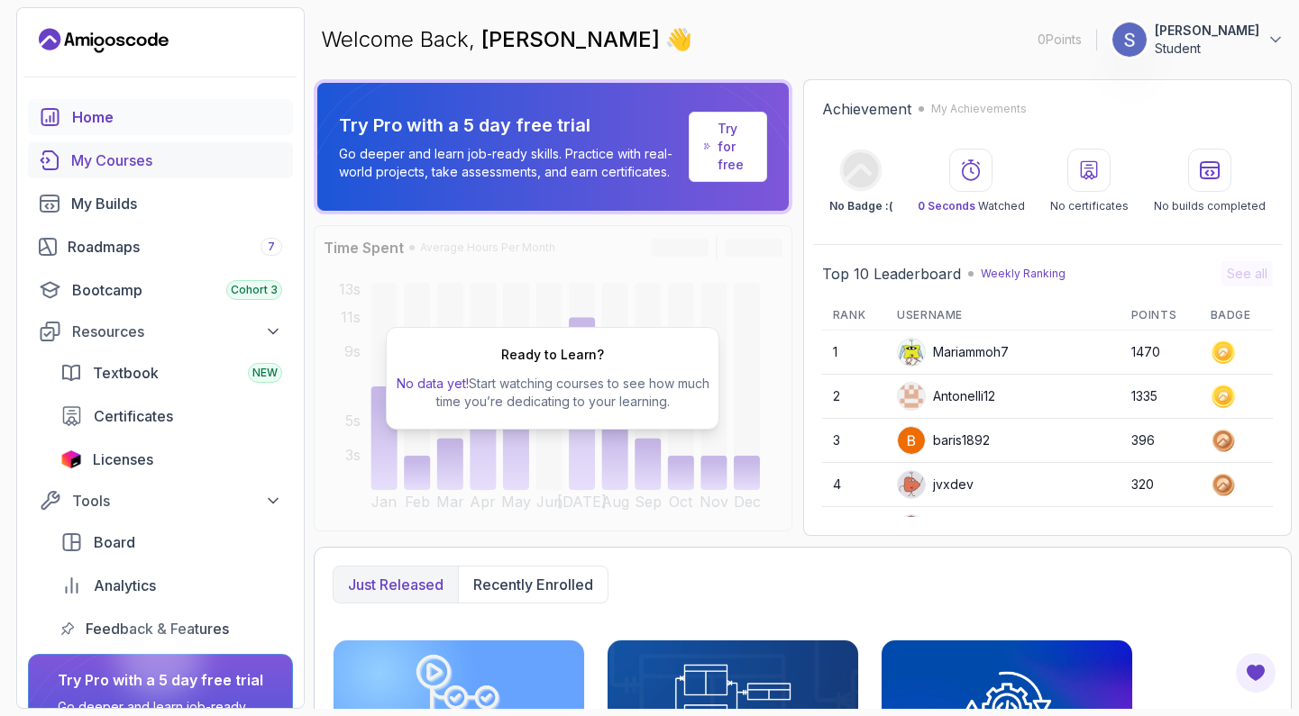
click at [207, 156] on div "My Courses" at bounding box center [176, 161] width 211 height 22
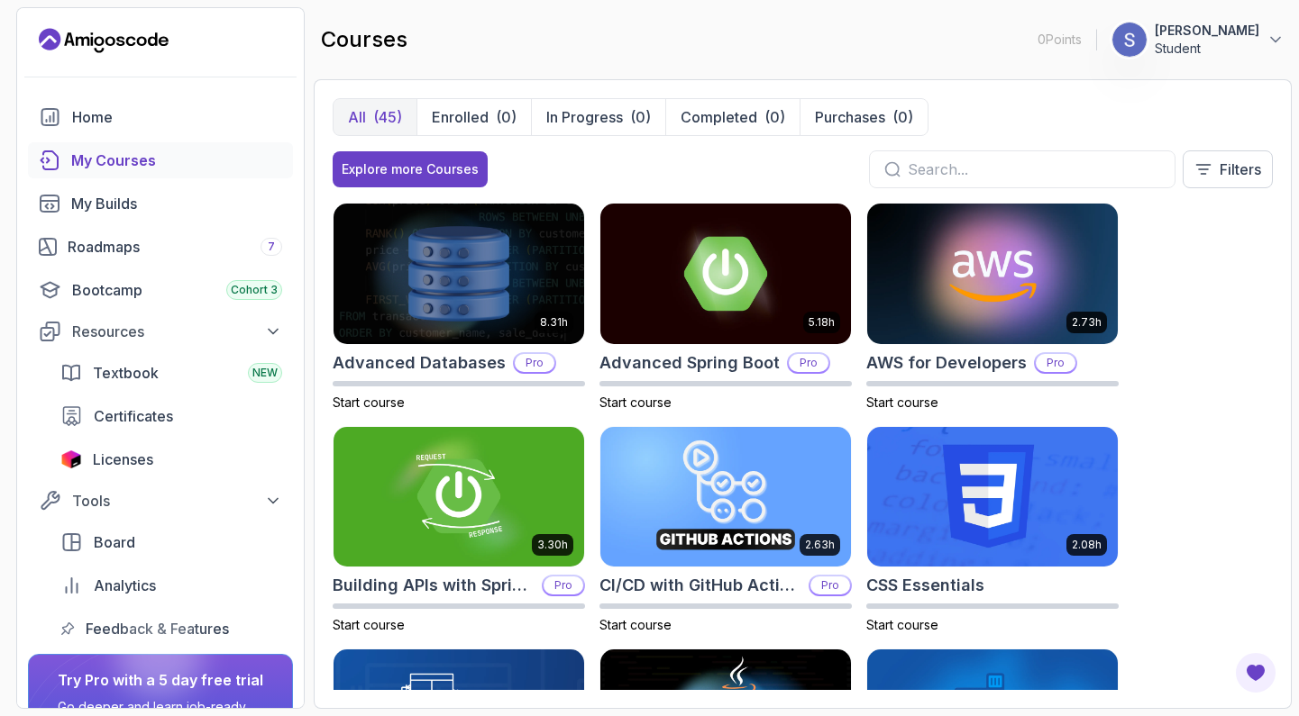
click at [1043, 177] on input "text" at bounding box center [1033, 170] width 252 height 22
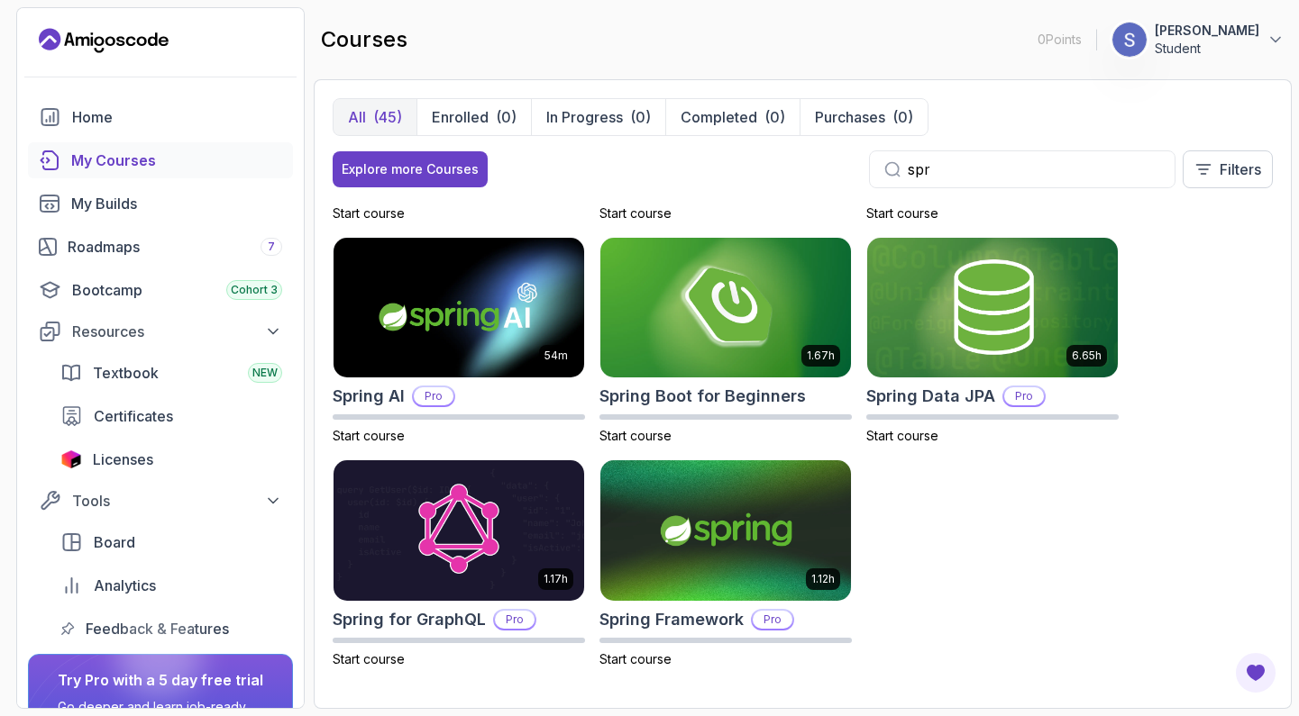
scroll to position [189, 0]
type input "spr"
click at [789, 488] on img at bounding box center [725, 530] width 263 height 147
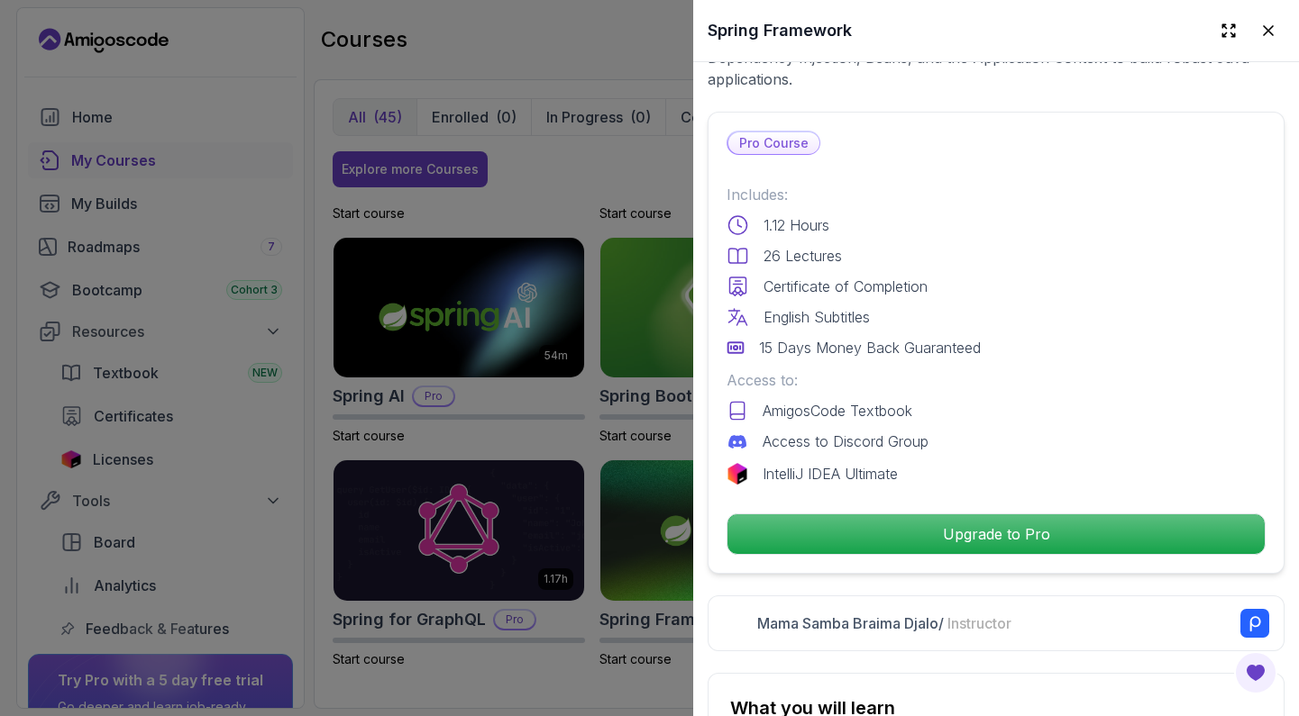
scroll to position [409, 0]
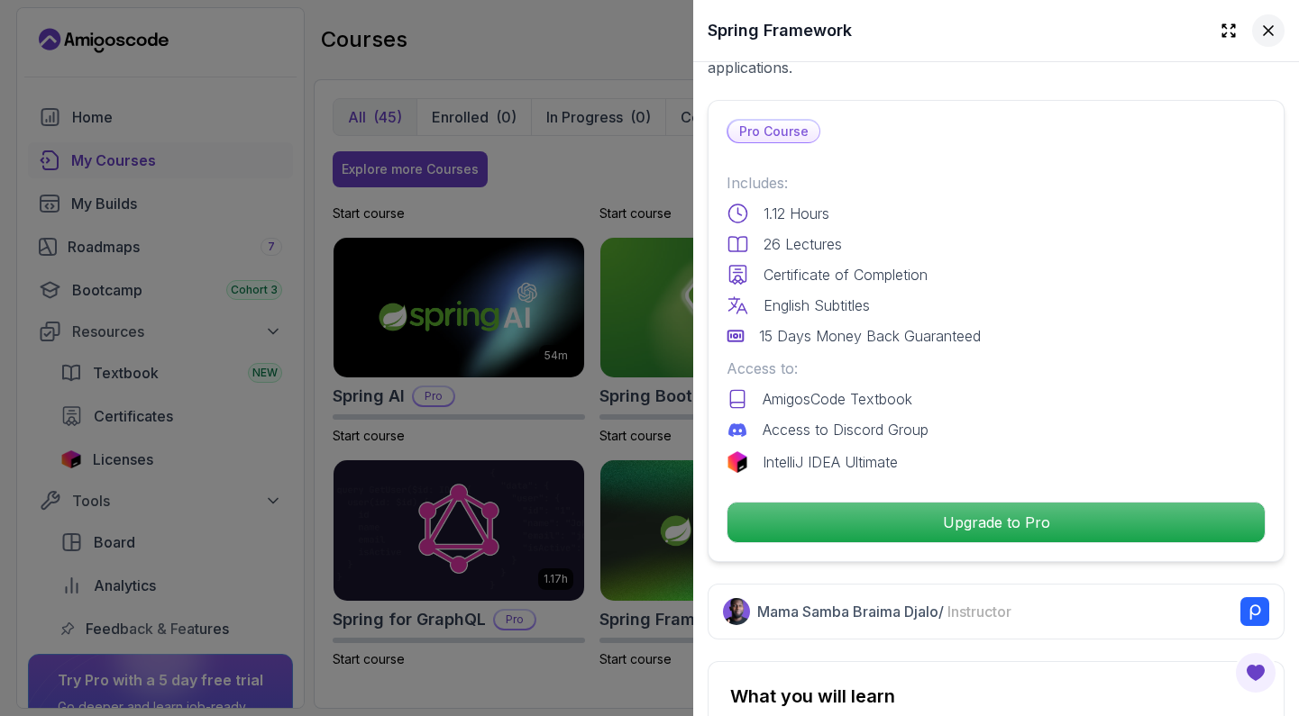
click at [1272, 36] on icon at bounding box center [1268, 31] width 18 height 18
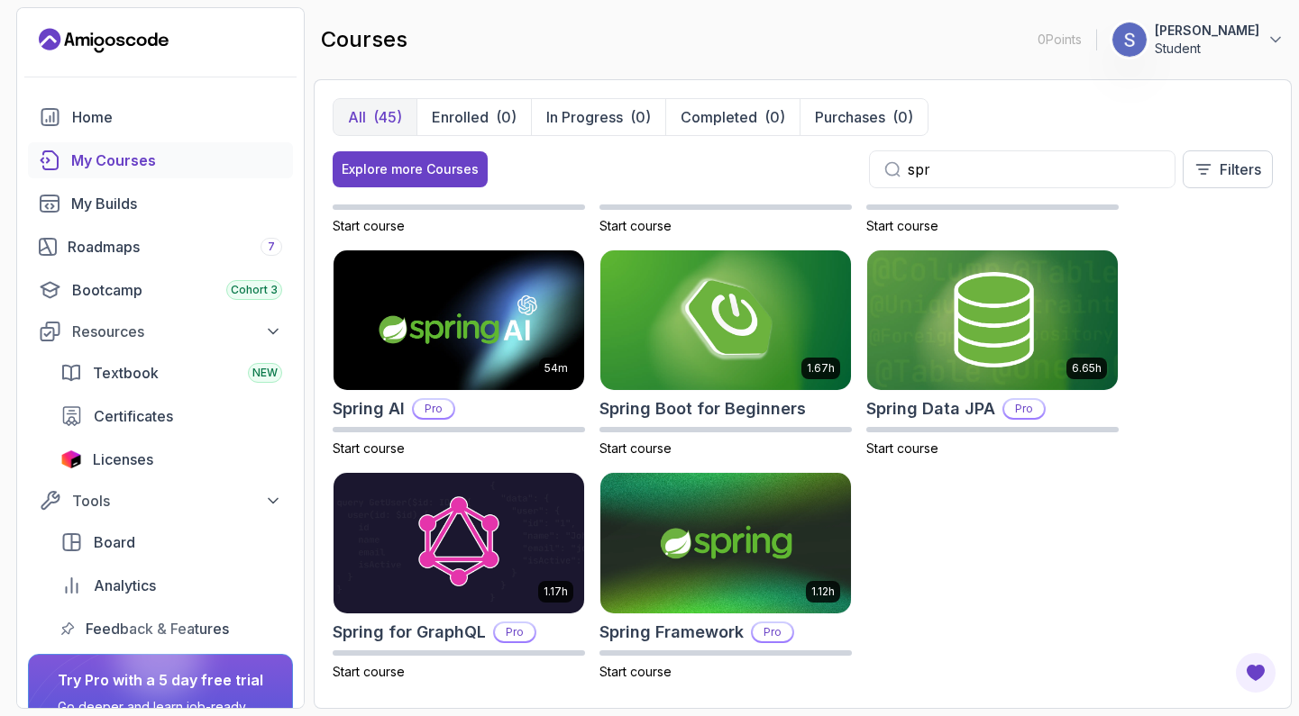
scroll to position [180, 0]
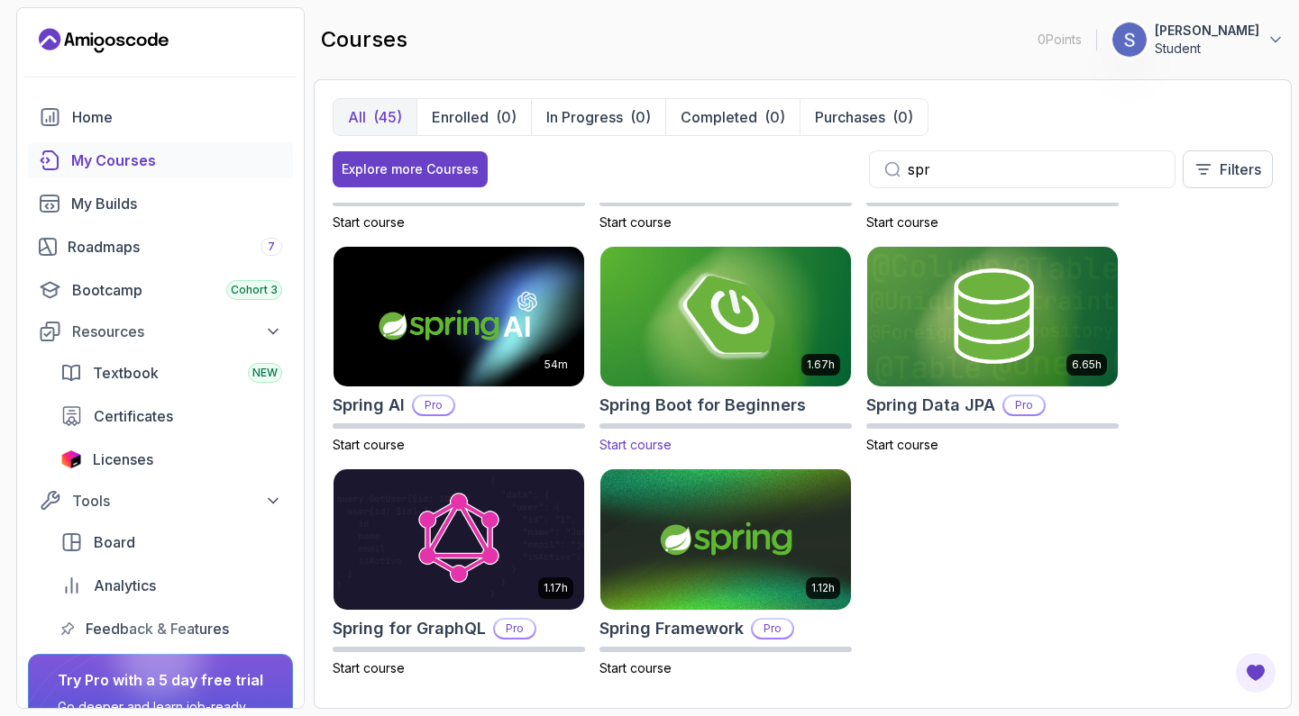
click at [709, 296] on img at bounding box center [725, 316] width 263 height 147
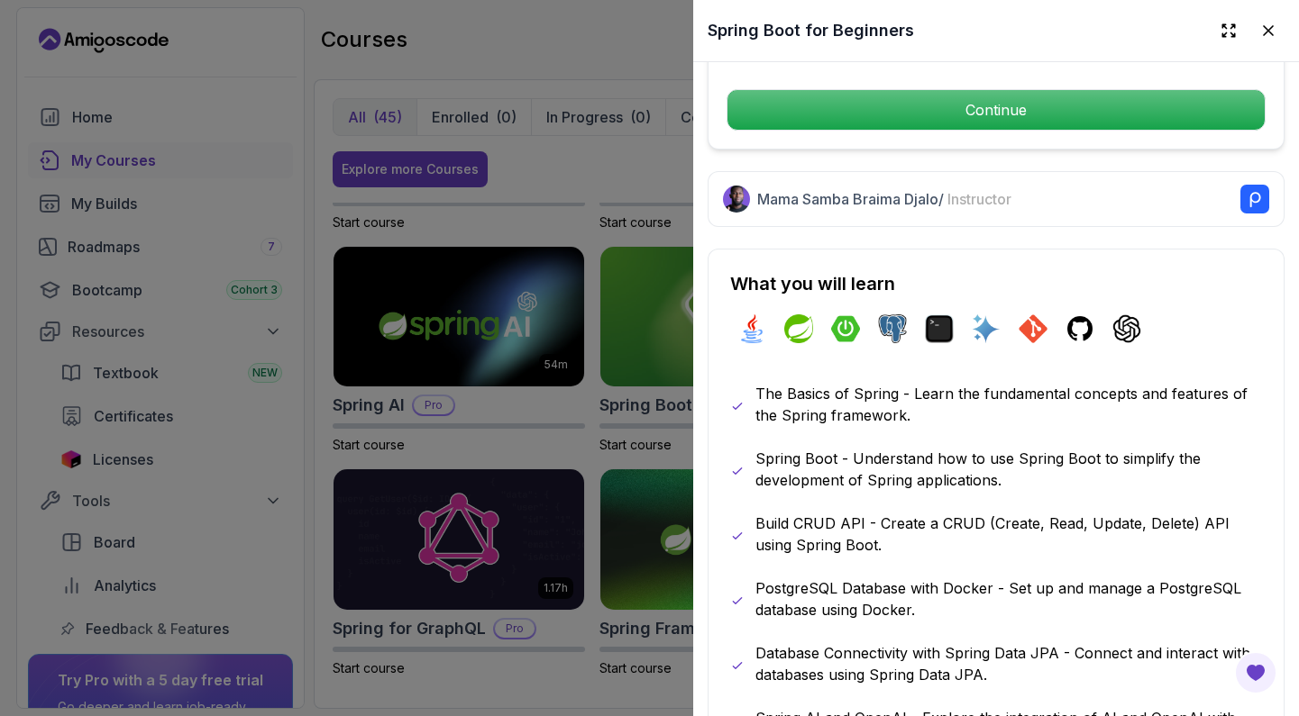
scroll to position [774, 0]
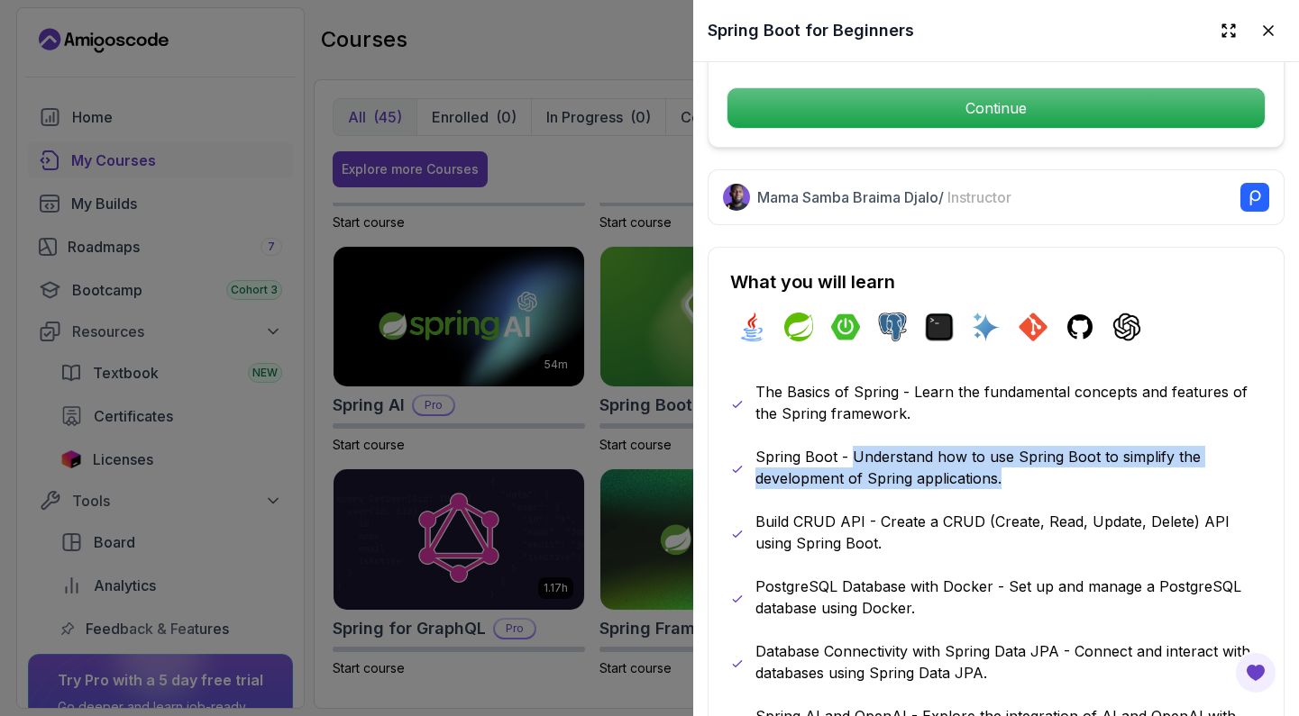
drag, startPoint x: 849, startPoint y: 453, endPoint x: 1020, endPoint y: 477, distance: 172.8
click at [1020, 477] on p "Spring Boot - Understand how to use Spring Boot to simplify the development of …" at bounding box center [1008, 467] width 506 height 43
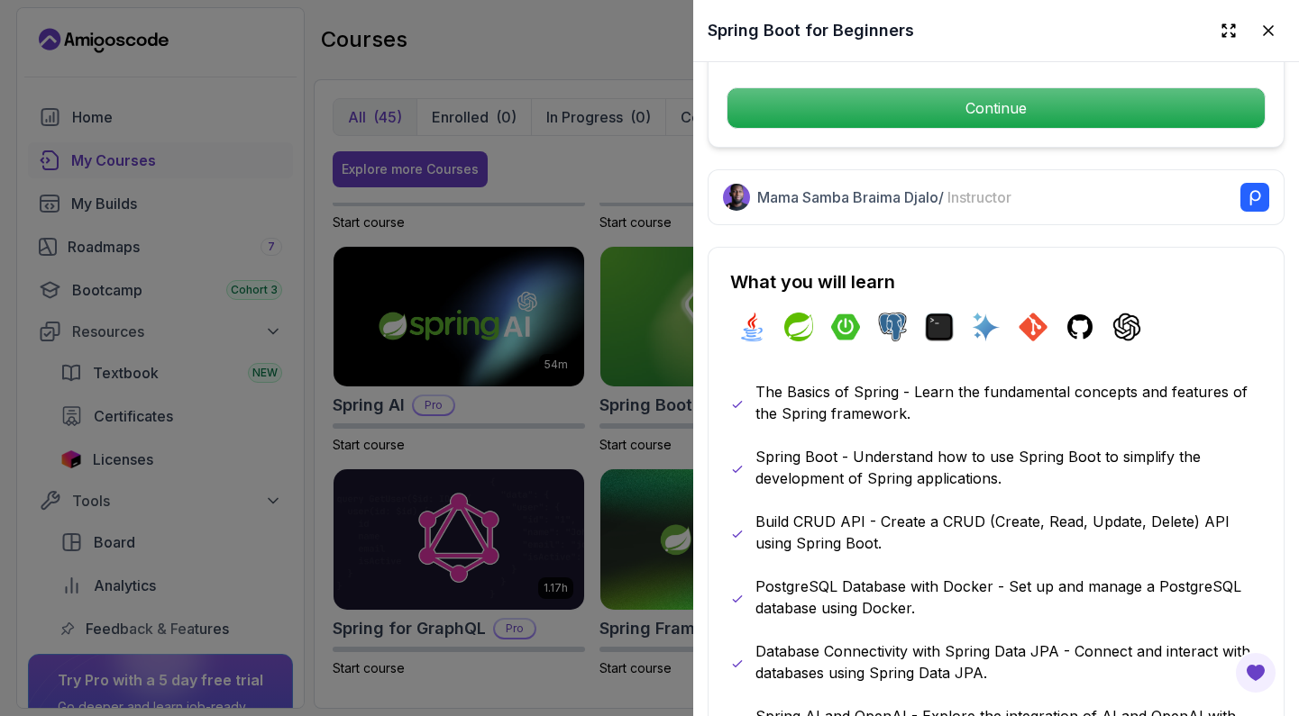
click at [878, 523] on p "Build CRUD API - Create a CRUD (Create, Read, Update, Delete) API using Spring …" at bounding box center [1008, 532] width 506 height 43
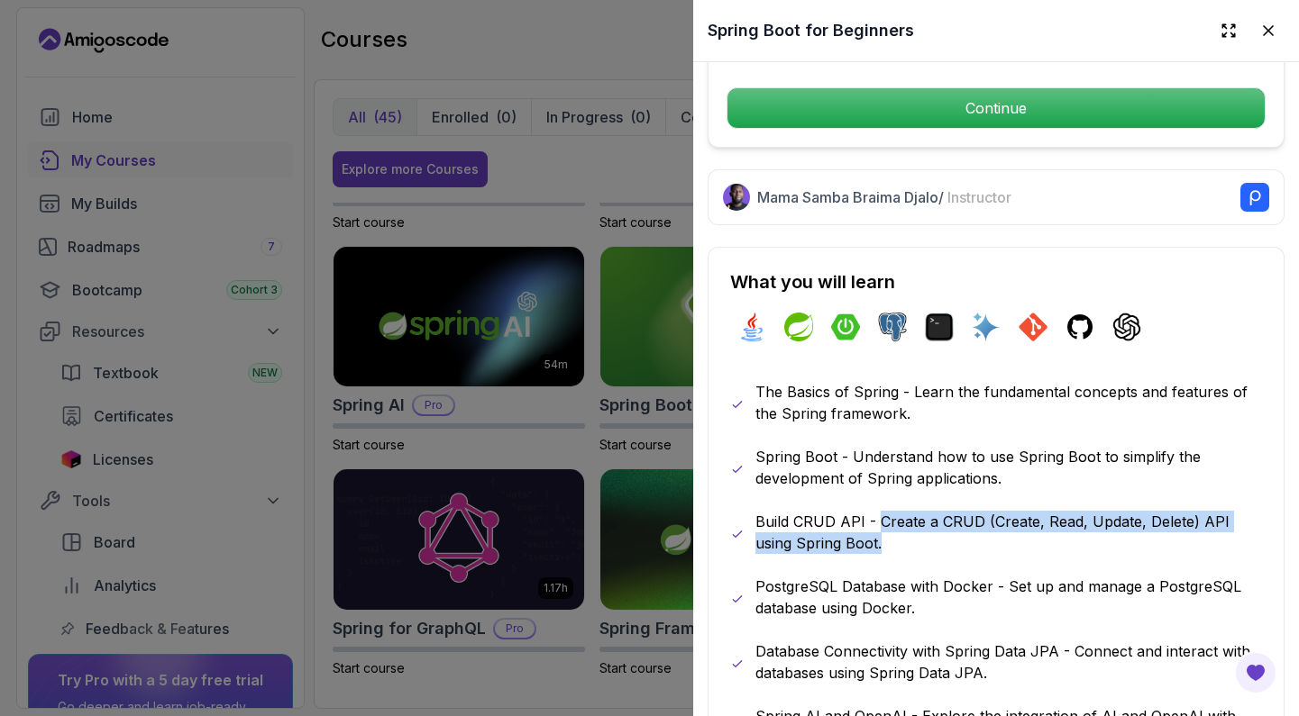
drag, startPoint x: 875, startPoint y: 519, endPoint x: 881, endPoint y: 551, distance: 32.2
click at [881, 551] on p "Build CRUD API - Create a CRUD (Create, Read, Update, Delete) API using Spring …" at bounding box center [1008, 532] width 506 height 43
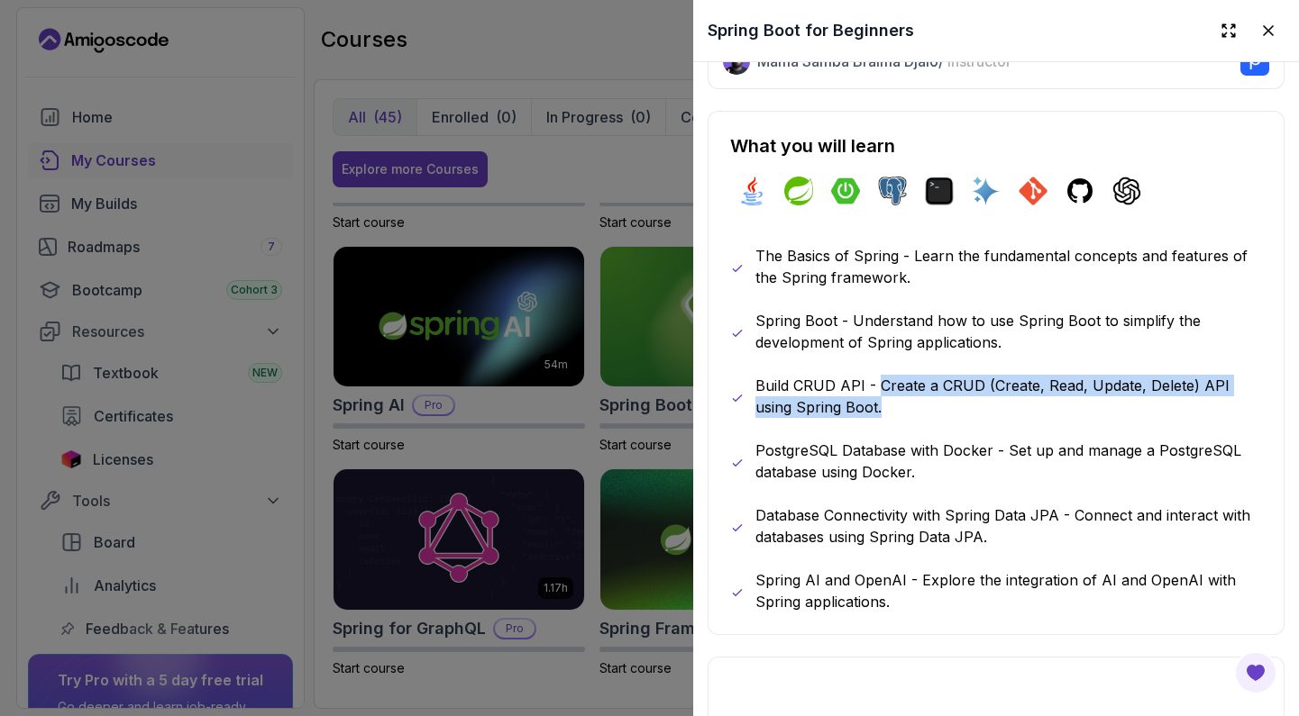
scroll to position [917, 0]
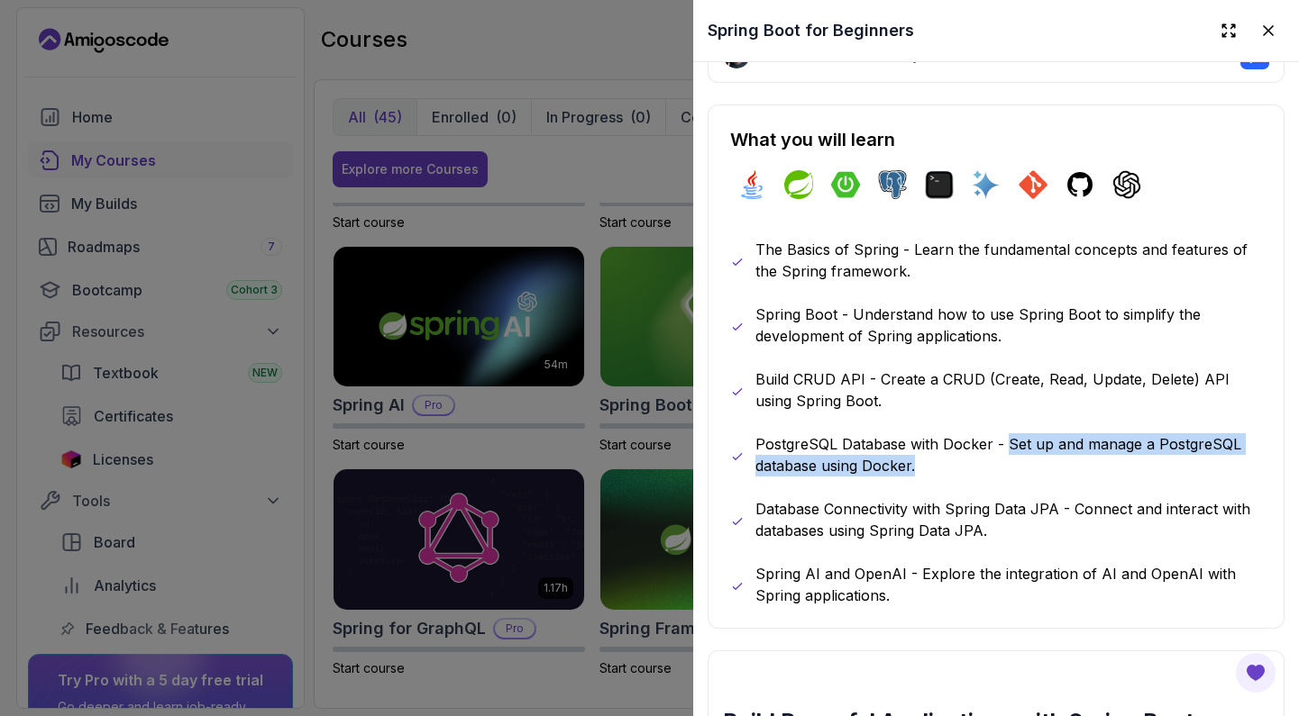
drag, startPoint x: 1006, startPoint y: 442, endPoint x: 1008, endPoint y: 458, distance: 16.3
click at [1008, 458] on p "PostgreSQL Database with Docker - Set up and manage a PostgreSQL database using…" at bounding box center [1008, 454] width 506 height 43
click at [1049, 522] on p "Database Connectivity with Spring Data JPA - Connect and interact with database…" at bounding box center [1008, 519] width 506 height 43
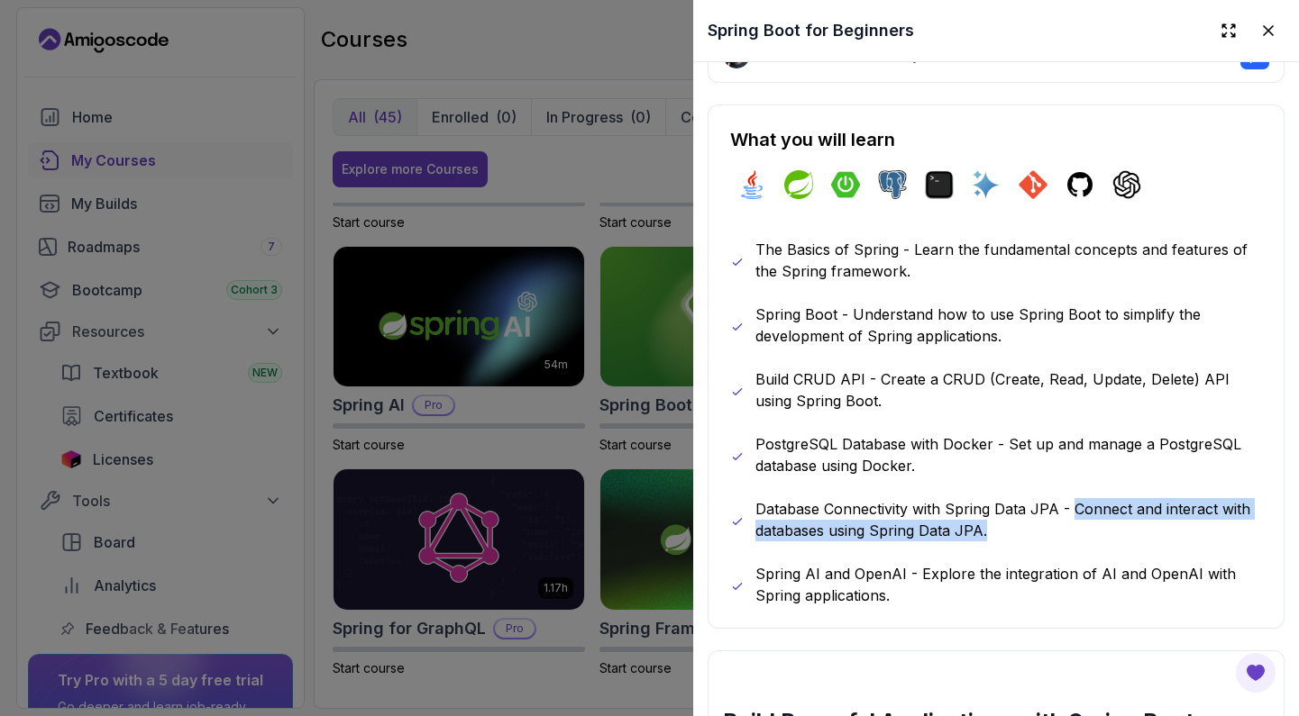
drag, startPoint x: 1075, startPoint y: 509, endPoint x: 1084, endPoint y: 526, distance: 19.3
click at [1084, 526] on p "Database Connectivity with Spring Data JPA - Connect and interact with database…" at bounding box center [1008, 519] width 506 height 43
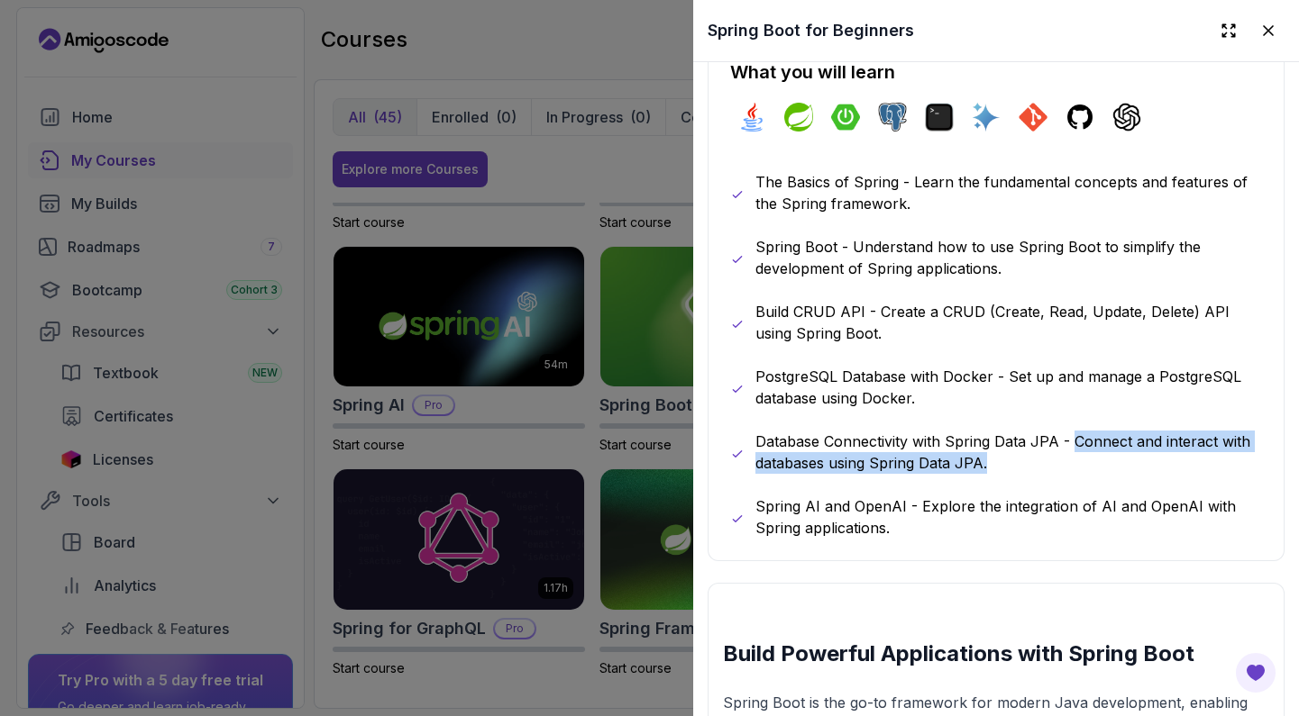
scroll to position [1002, 0]
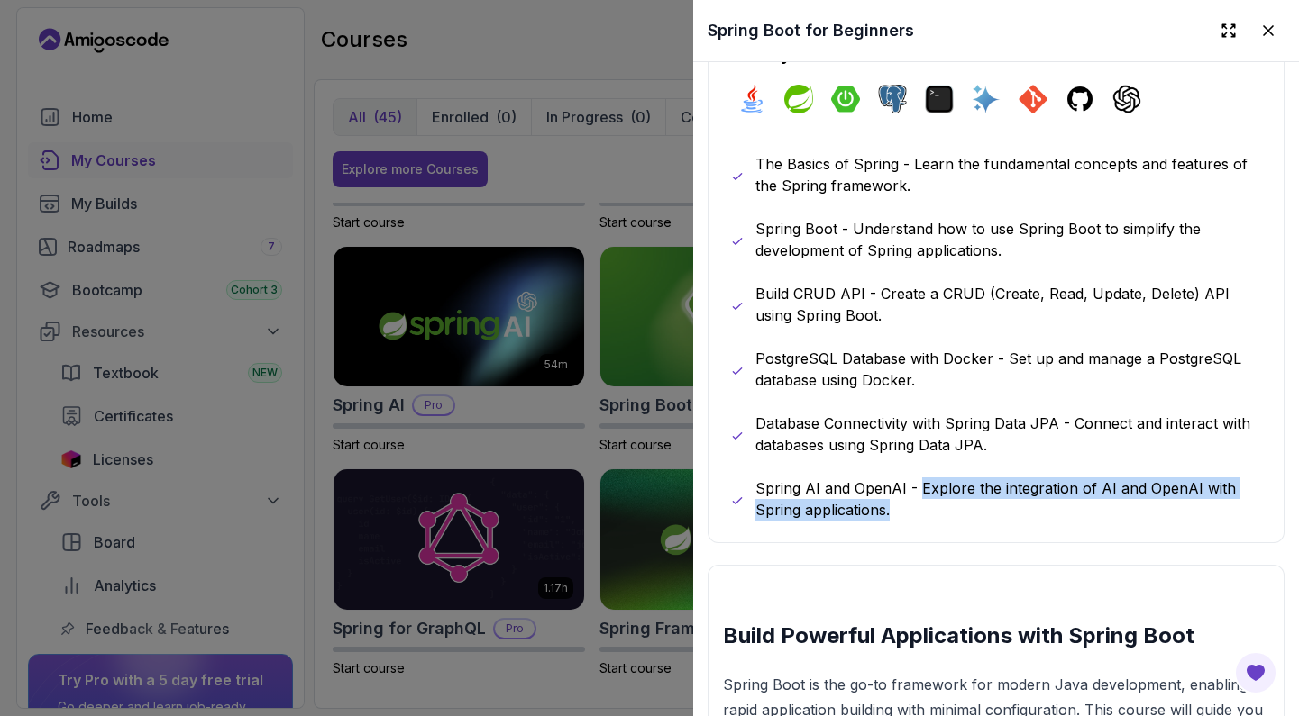
drag, startPoint x: 918, startPoint y: 488, endPoint x: 918, endPoint y: 529, distance: 40.6
click at [918, 529] on div "What you will learn java spring spring-boot postgres terminal ai git github cha…" at bounding box center [995, 281] width 577 height 524
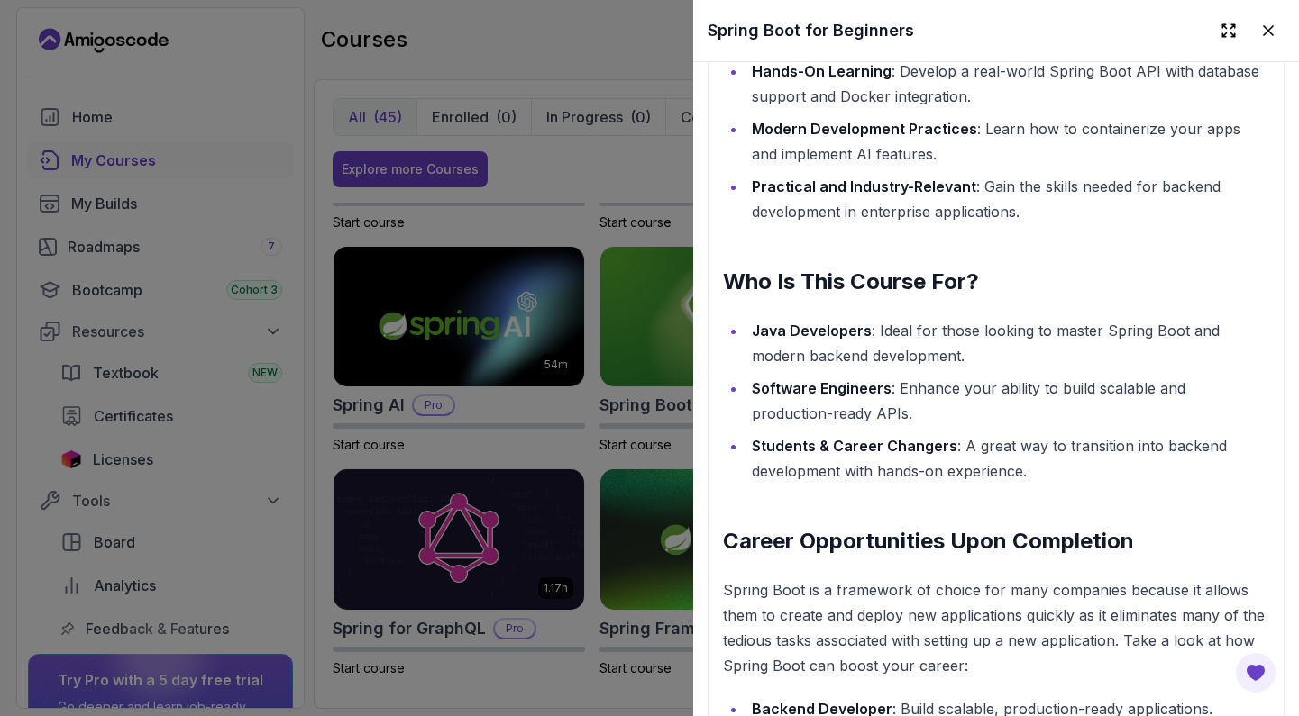
scroll to position [1813, 0]
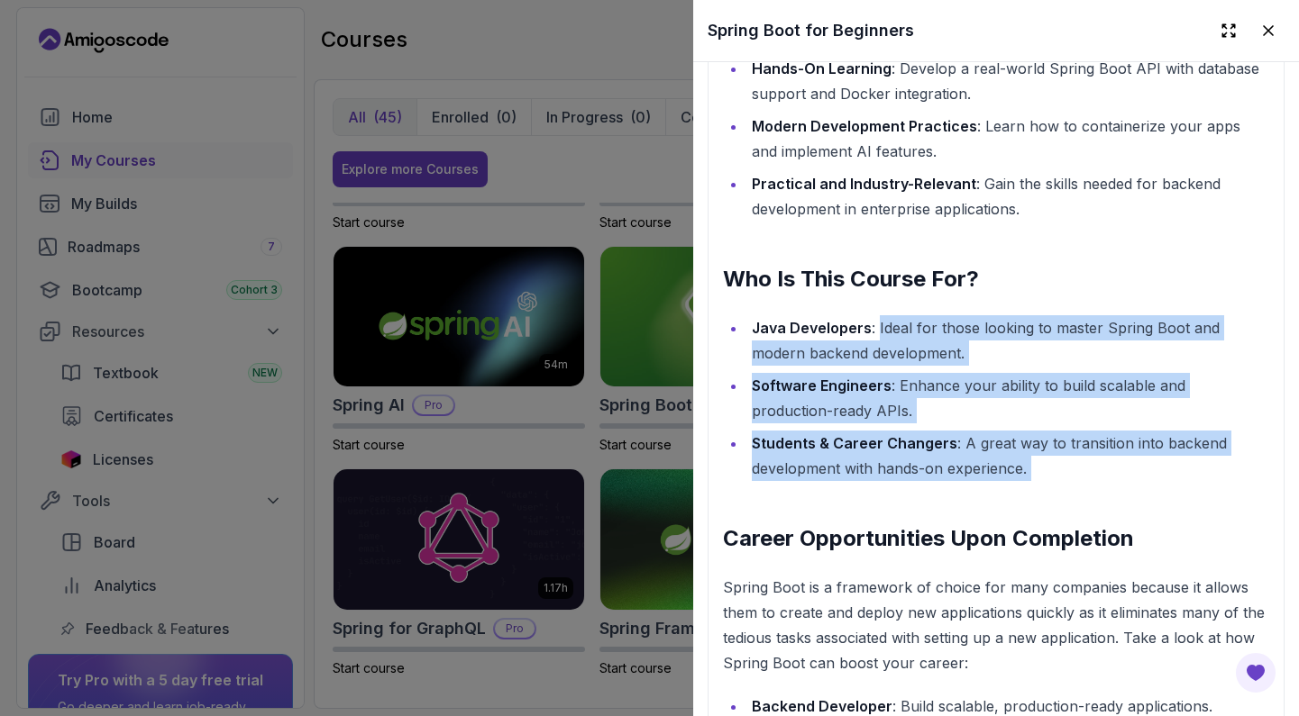
drag, startPoint x: 875, startPoint y: 332, endPoint x: 1020, endPoint y: 492, distance: 216.3
click at [1020, 492] on div "Build Powerful Applications with Spring Boot Spring Boot is the go-to framework…" at bounding box center [996, 404] width 546 height 1186
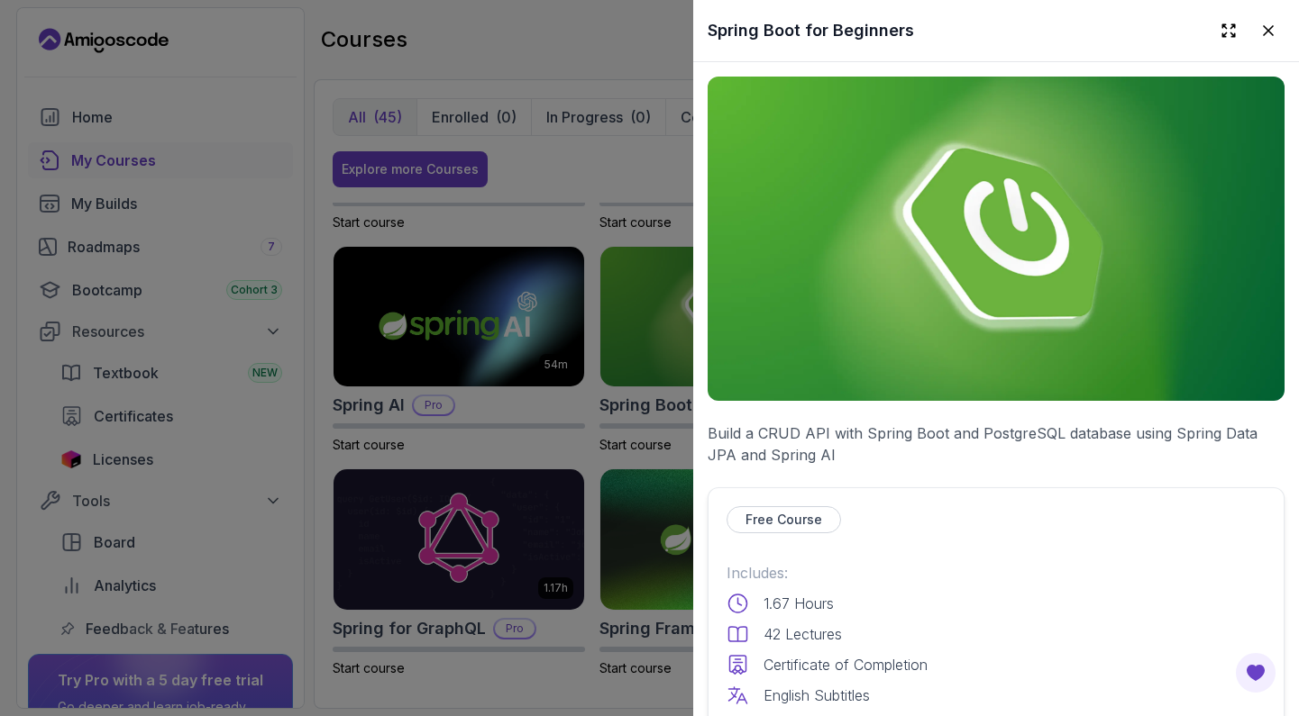
scroll to position [225, 0]
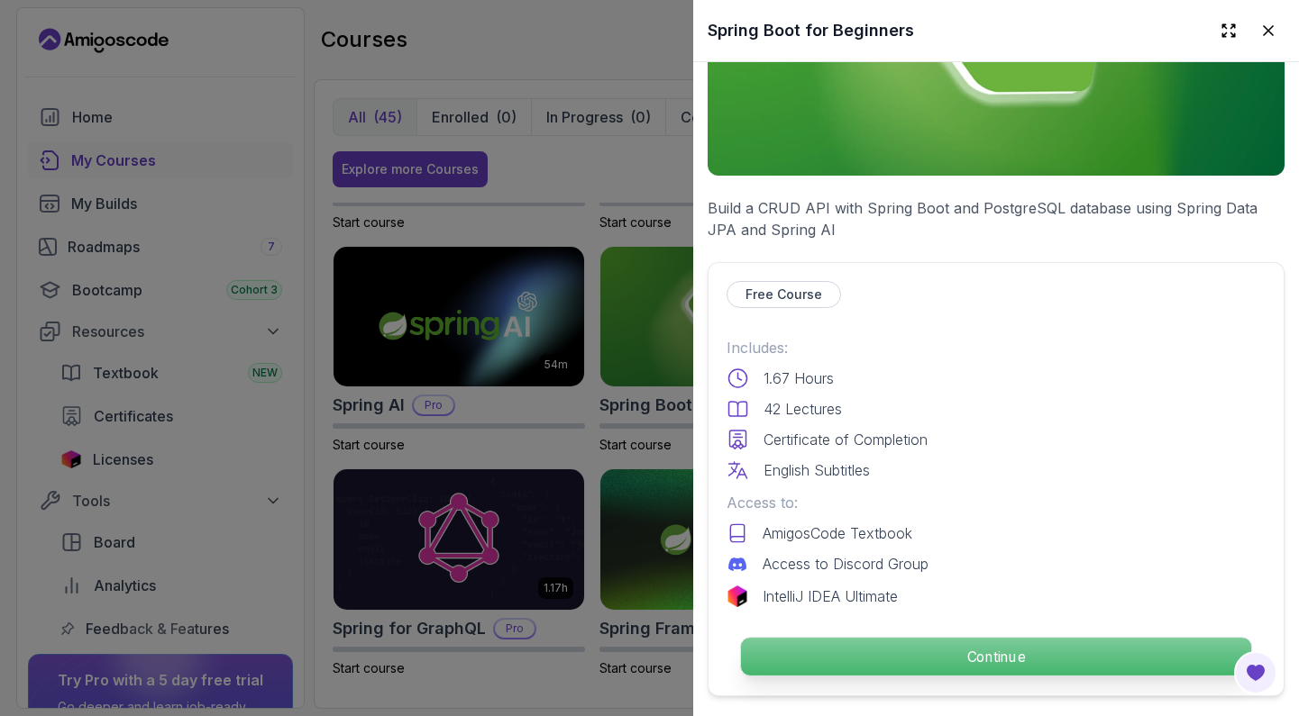
click at [911, 662] on p "Continue" at bounding box center [996, 657] width 510 height 38
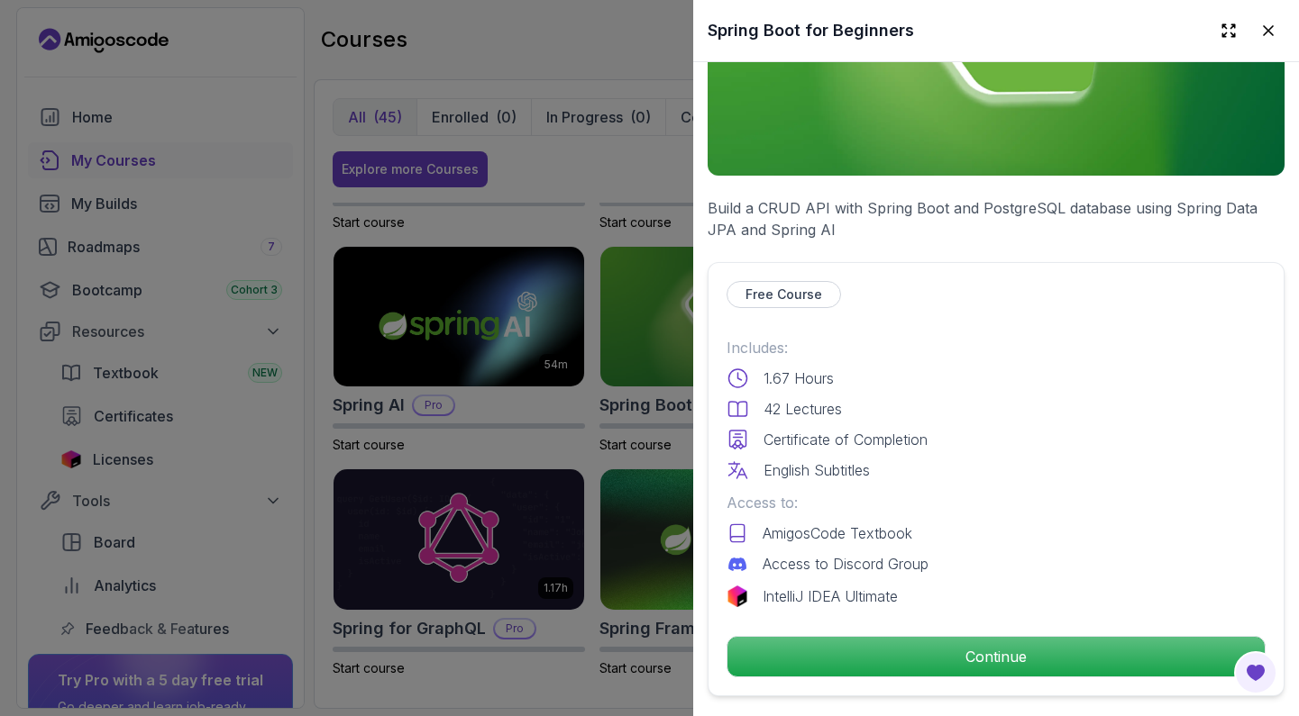
scroll to position [-5, 0]
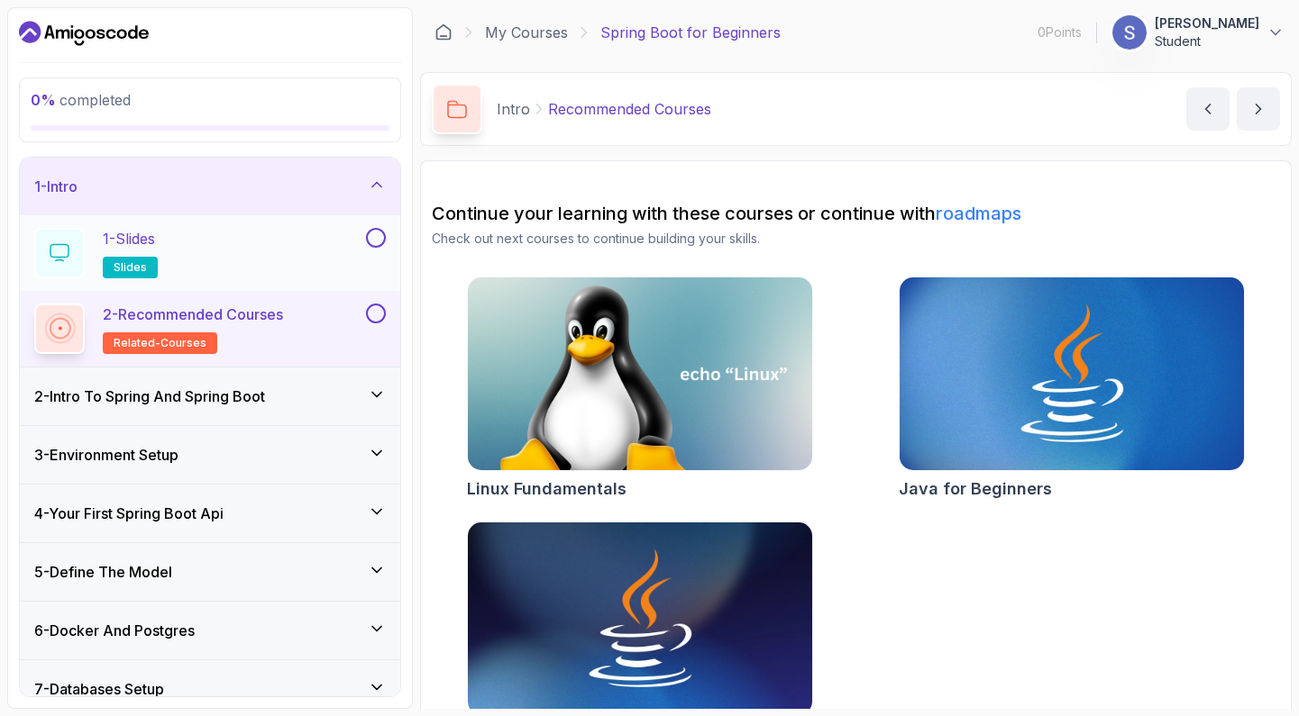
click at [379, 234] on button at bounding box center [376, 238] width 20 height 20
click at [196, 247] on div "1 - Slides slides" at bounding box center [198, 253] width 328 height 50
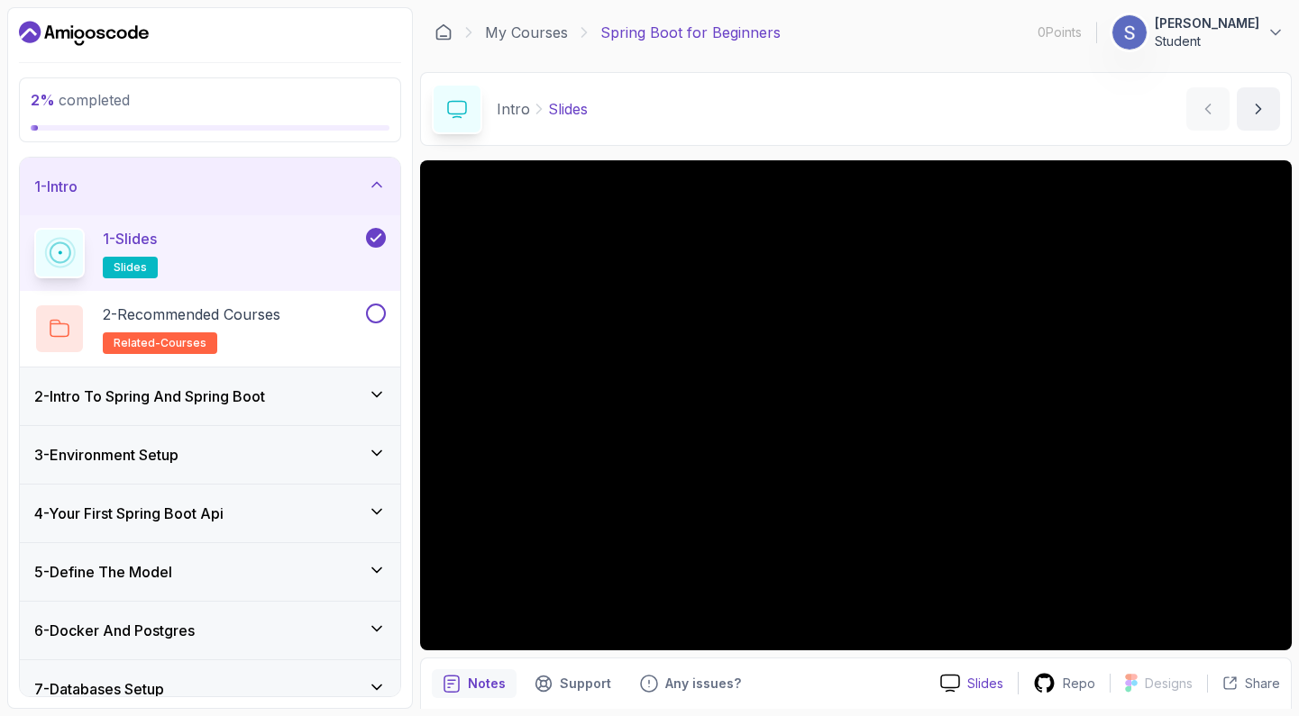
click at [995, 683] on p "Slides" at bounding box center [985, 684] width 36 height 18
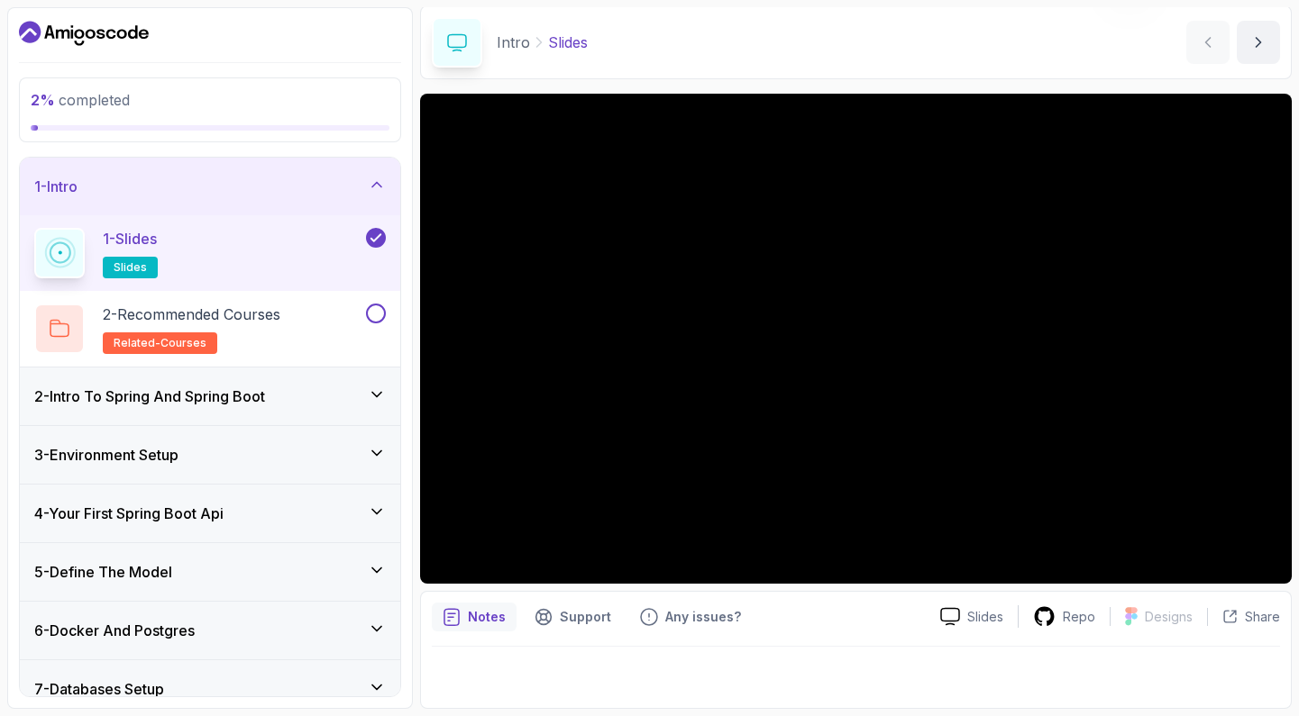
scroll to position [67, 0]
click at [194, 388] on h3 "2 - Intro To Spring And Spring Boot" at bounding box center [149, 397] width 231 height 22
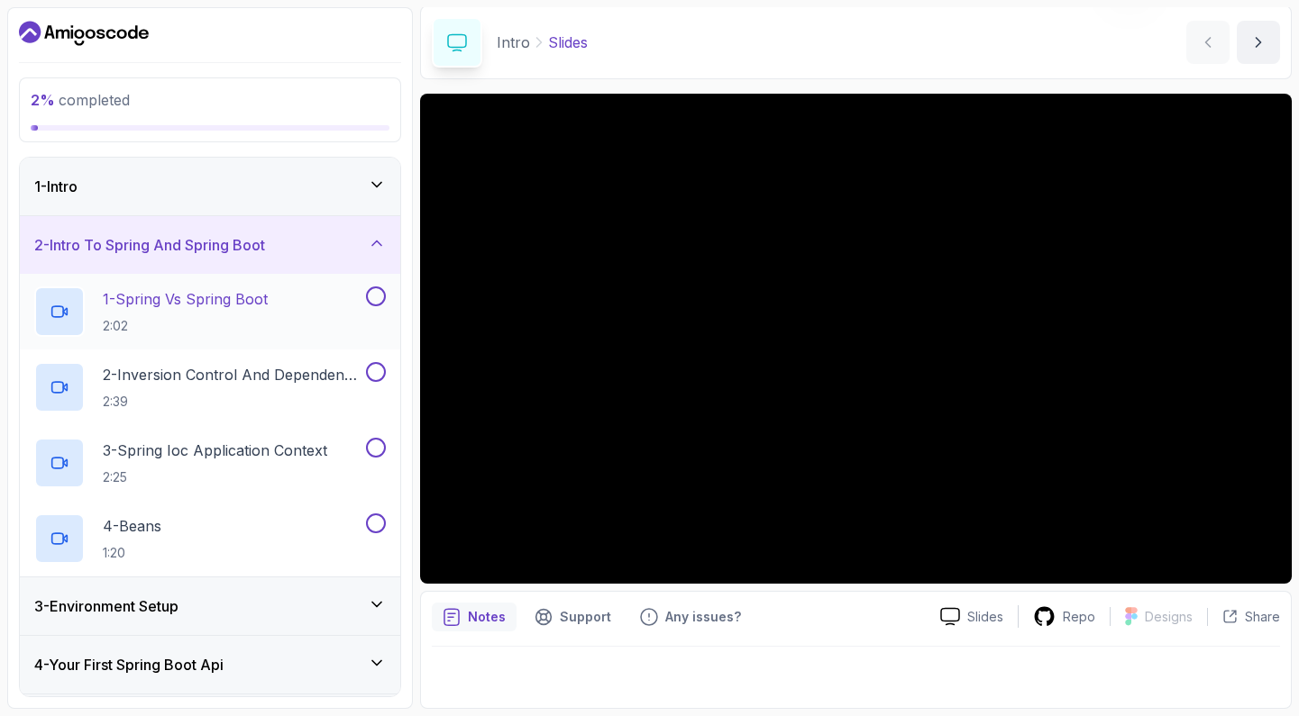
click at [245, 321] on p "2:02" at bounding box center [185, 326] width 165 height 18
